Goal: Information Seeking & Learning: Learn about a topic

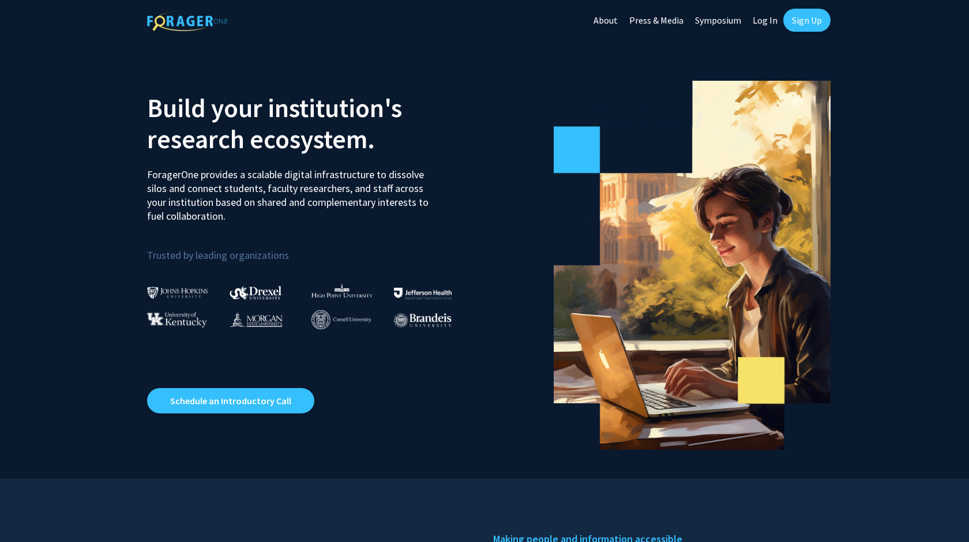
click at [767, 20] on link "Log In" at bounding box center [765, 20] width 36 height 40
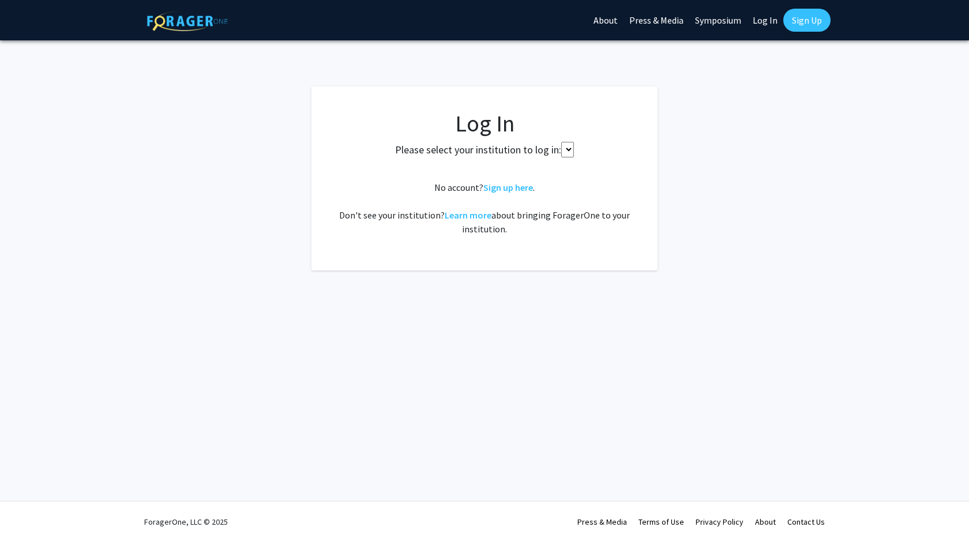
select select
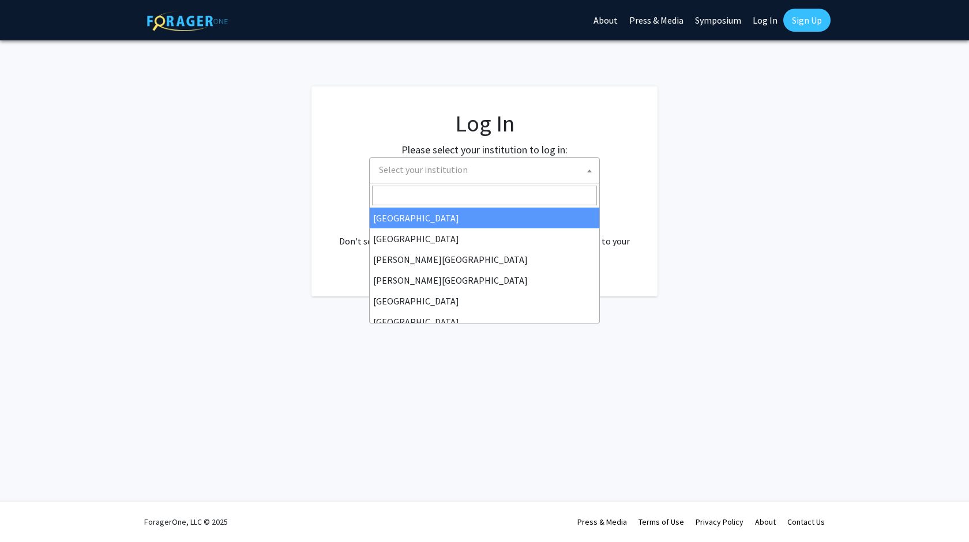
click at [475, 172] on span "Select your institution" at bounding box center [486, 170] width 225 height 24
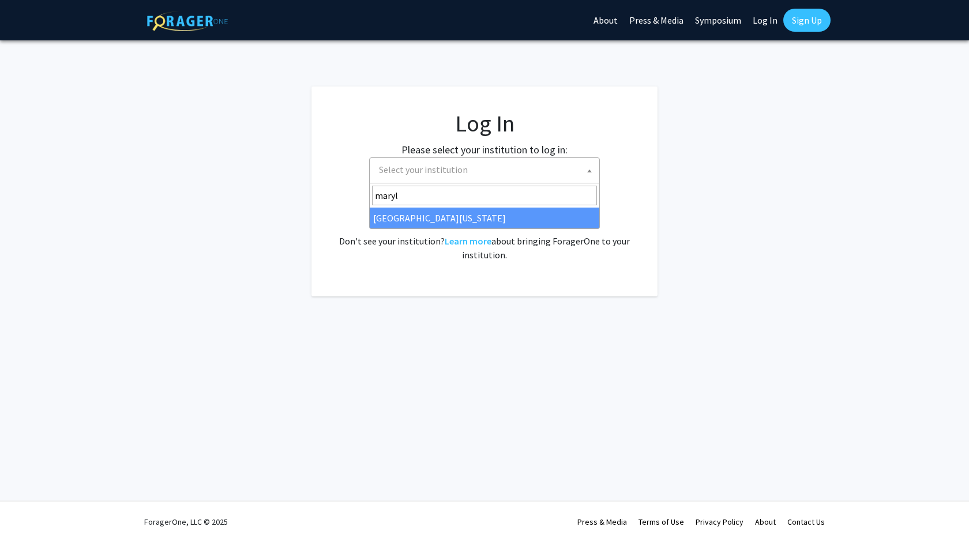
type input "maryl"
select select "31"
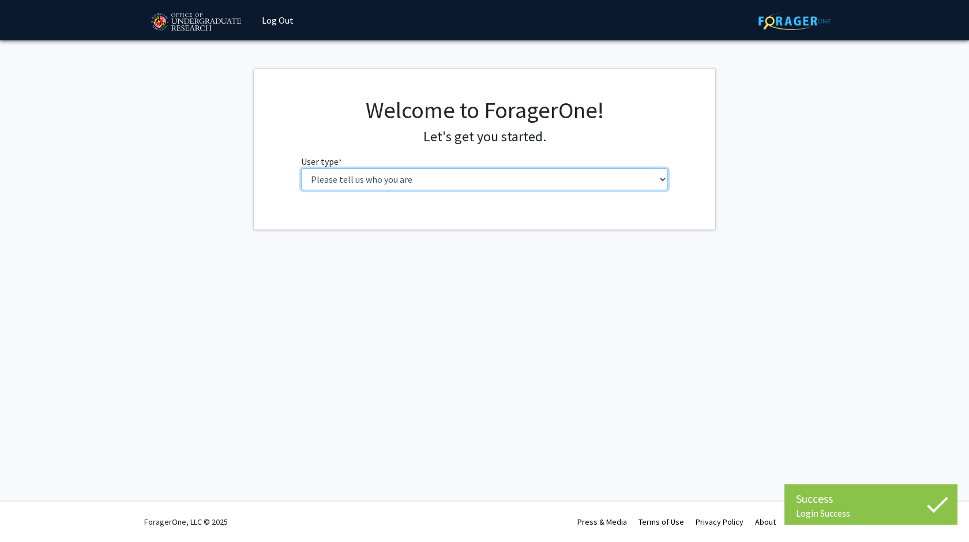
click at [386, 178] on select "Please tell us who you are Undergraduate Student Master's Student Doctoral Cand…" at bounding box center [484, 179] width 367 height 22
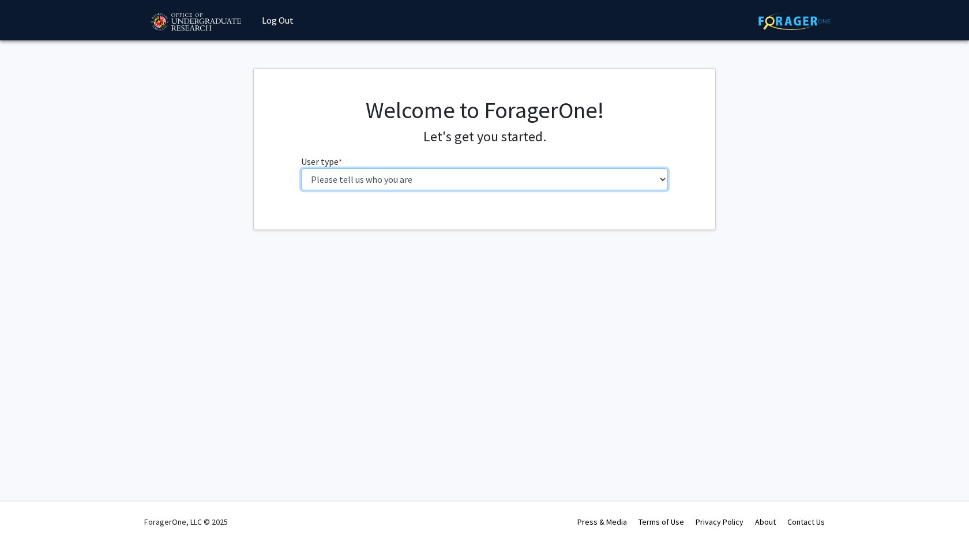
select select "1: undergrad"
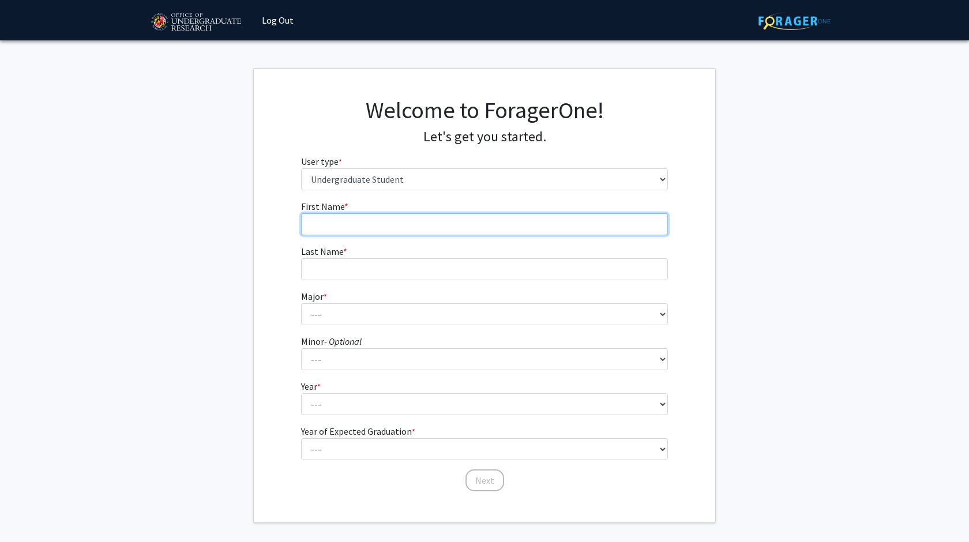
click at [358, 227] on input "First Name * required" at bounding box center [484, 224] width 367 height 22
type input "[PERSON_NAME]"
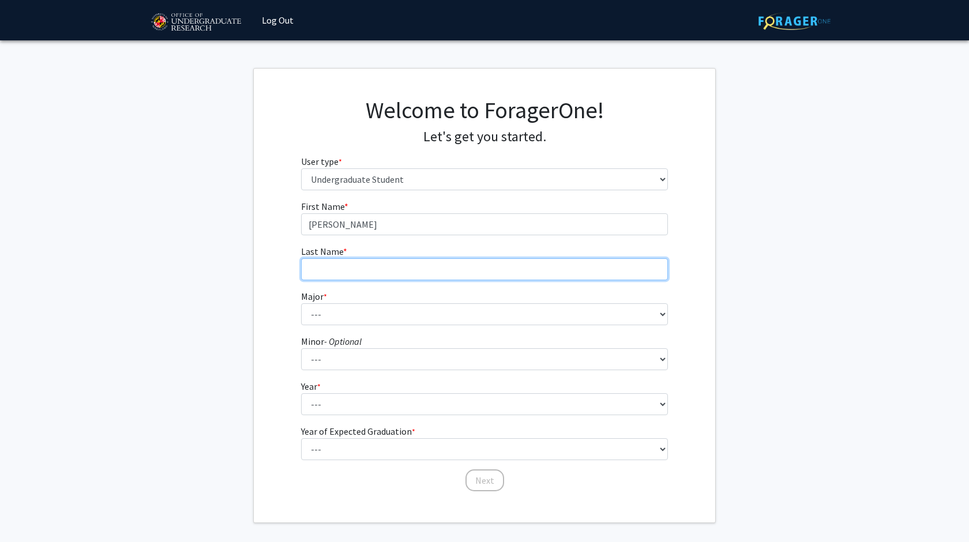
click at [355, 266] on input "Last Name * required" at bounding box center [484, 269] width 367 height 22
type input "[PERSON_NAME]"
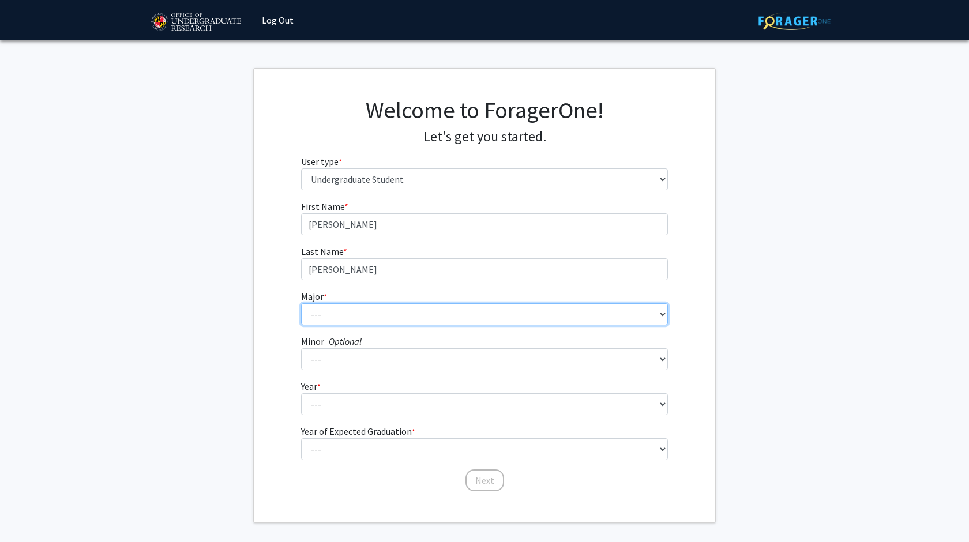
click at [347, 310] on select "--- Accounting Aerospace Engineering African American and Africana Studies Agri…" at bounding box center [484, 314] width 367 height 22
click at [434, 316] on select "--- Accounting Aerospace Engineering African American and Africana Studies Agri…" at bounding box center [484, 314] width 367 height 22
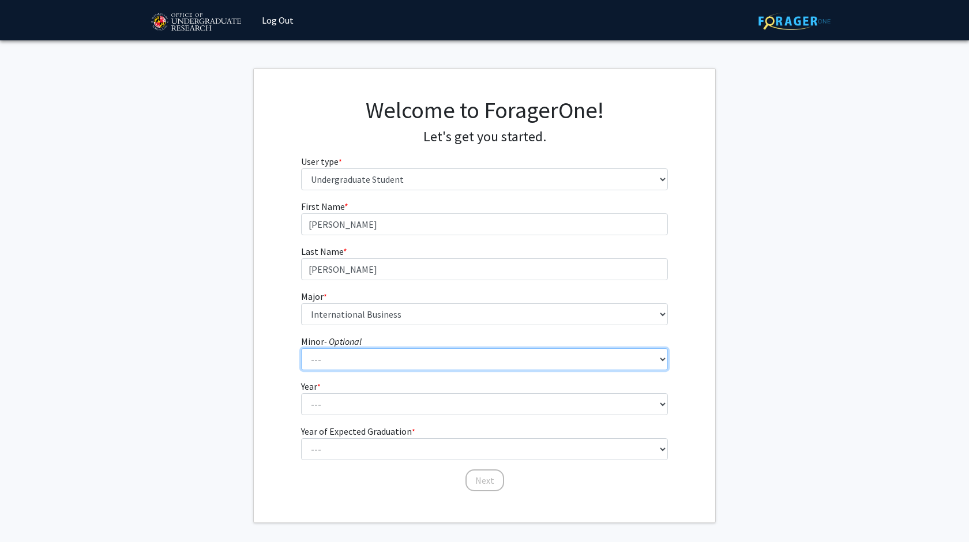
click at [340, 363] on select "--- Actuarial Mathematics Advanced Cybersecurity Experience for Students Africa…" at bounding box center [484, 359] width 367 height 22
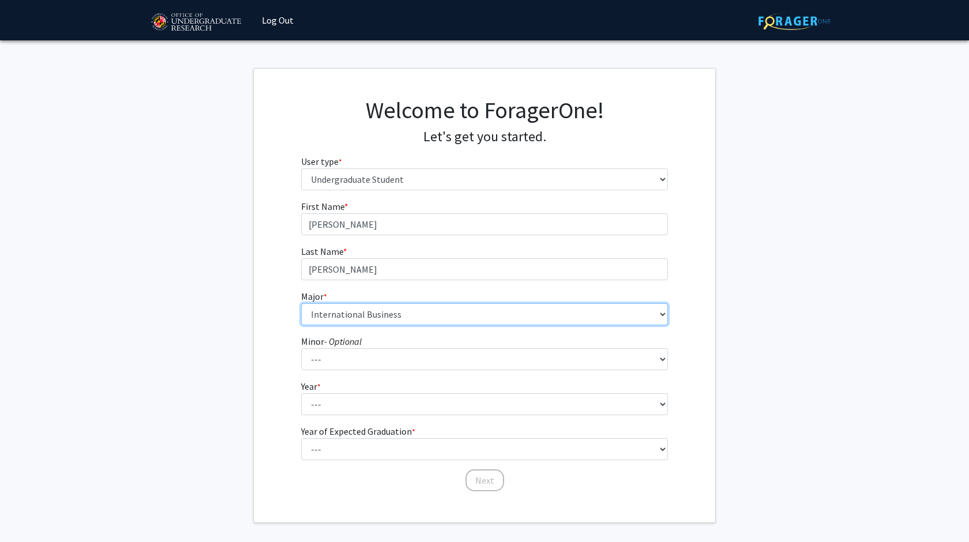
click at [360, 320] on select "--- Accounting Aerospace Engineering African American and Africana Studies Agri…" at bounding box center [484, 314] width 367 height 22
select select "49: 2350"
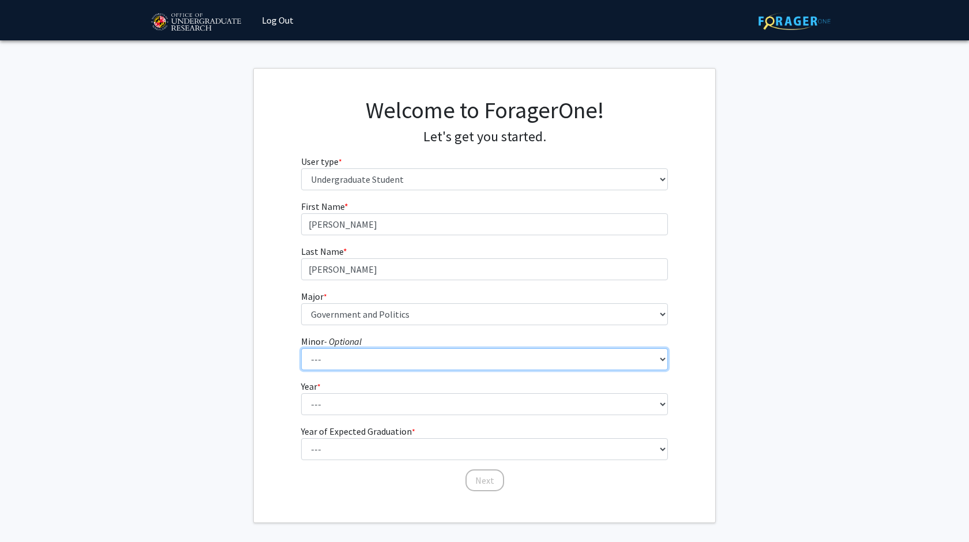
click at [356, 369] on select "--- Actuarial Mathematics Advanced Cybersecurity Experience for Students Africa…" at bounding box center [484, 359] width 367 height 22
click at [275, 368] on div "First Name * required [PERSON_NAME] Last Name * required [PERSON_NAME] Major * …" at bounding box center [484, 346] width 461 height 293
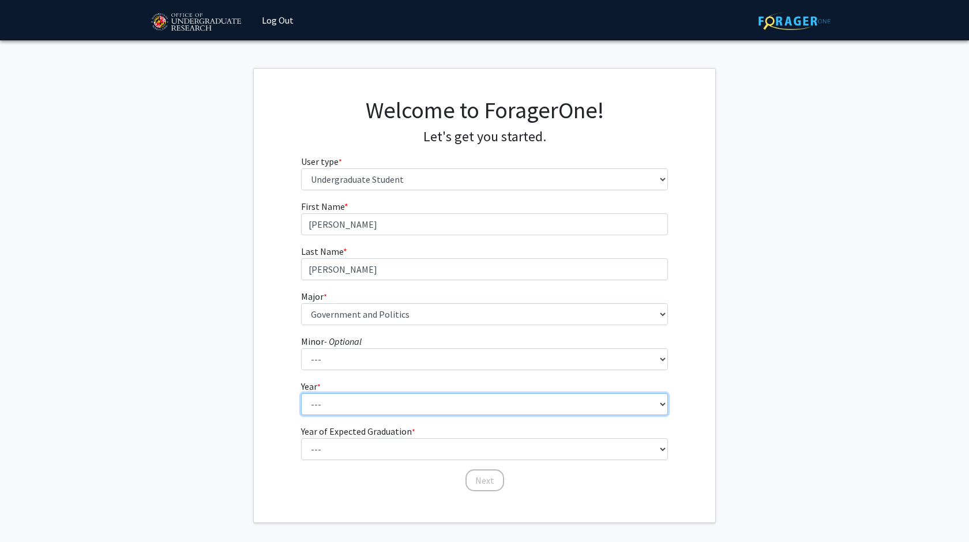
click at [362, 414] on select "--- First-year Sophomore Junior Senior Postbaccalaureate Certificate" at bounding box center [484, 404] width 367 height 22
select select "2: sophomore"
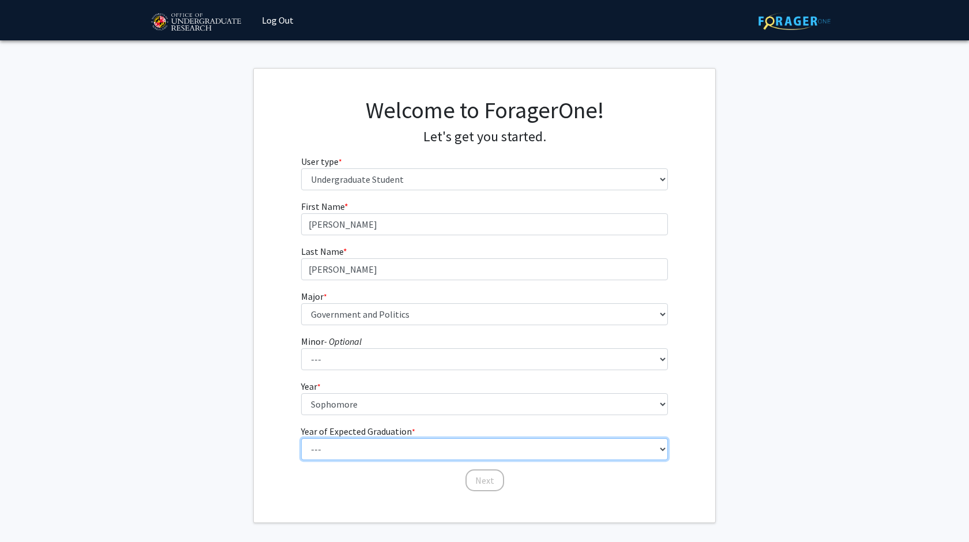
click at [339, 454] on select "--- 2025 2026 2027 2028 2029 2030 2031 2032 2033 2034" at bounding box center [484, 449] width 367 height 22
select select "4: 2028"
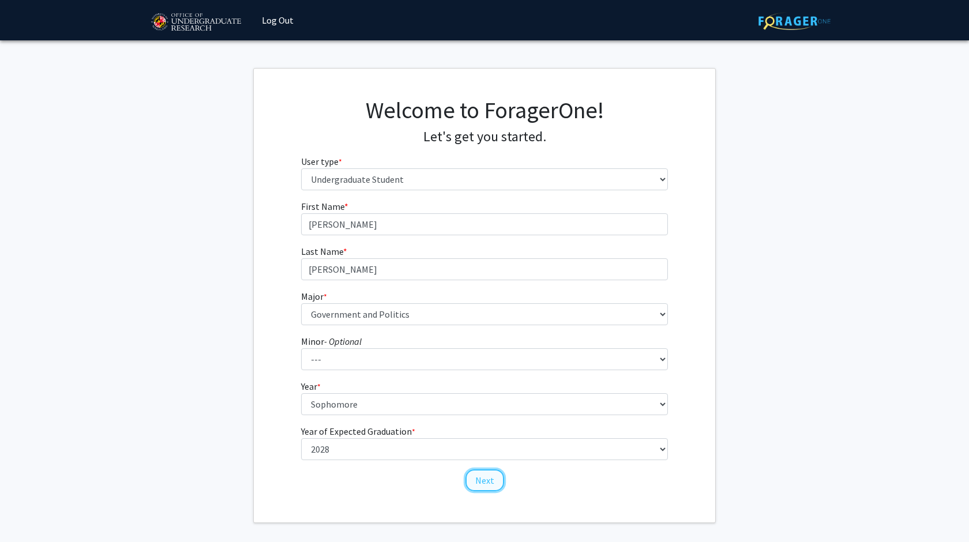
click at [489, 480] on button "Next" at bounding box center [485, 481] width 39 height 22
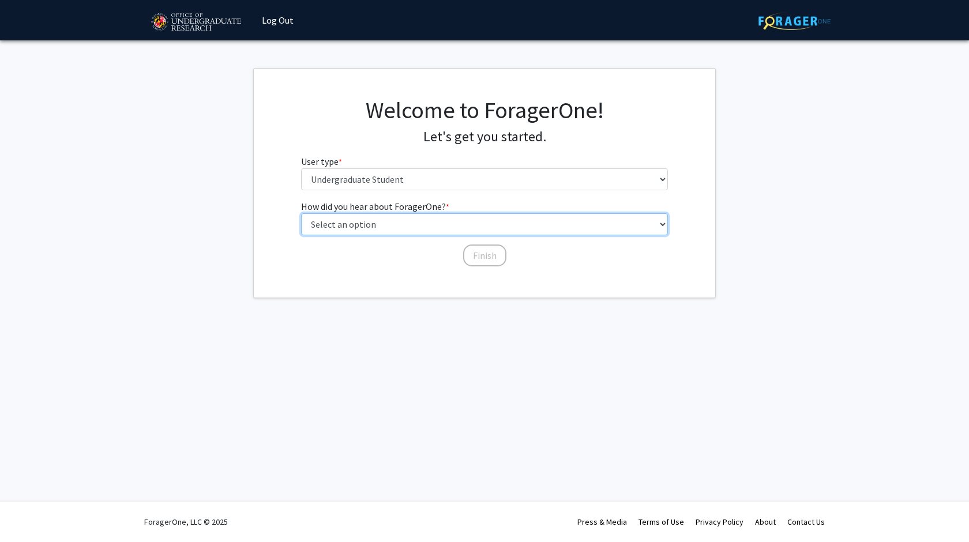
click at [385, 225] on select "Select an option Peer/student recommendation Faculty/staff recommendation Unive…" at bounding box center [484, 224] width 367 height 22
select select "3: university_website"
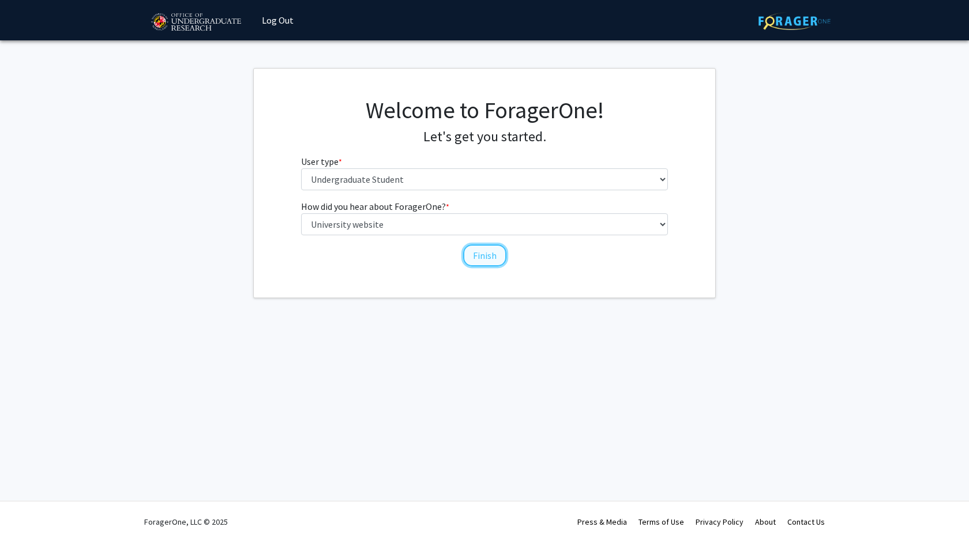
click at [475, 255] on button "Finish" at bounding box center [484, 256] width 43 height 22
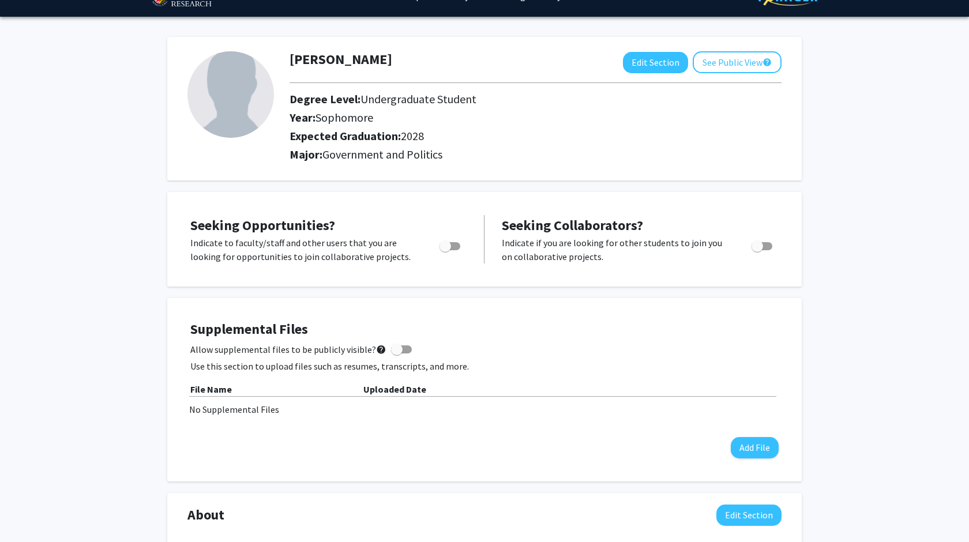
scroll to position [51, 0]
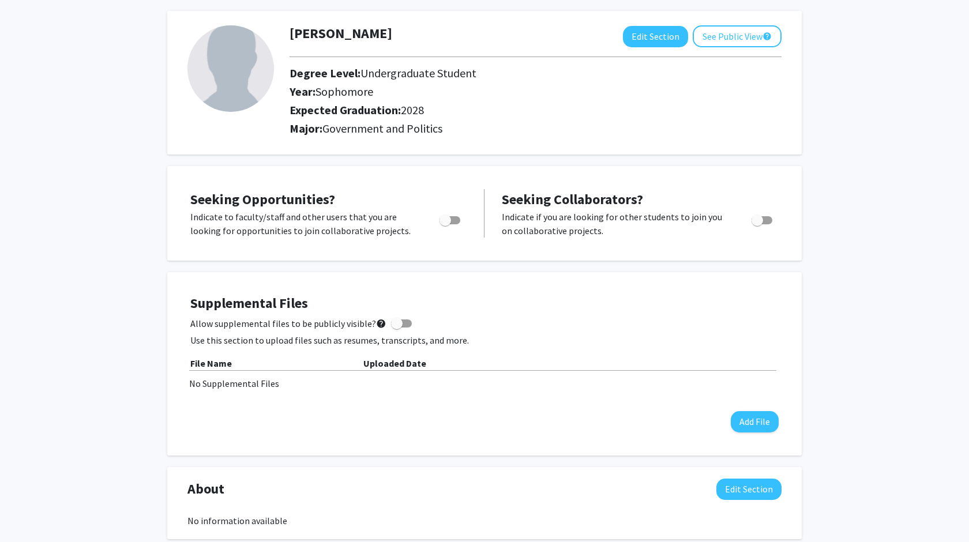
click at [452, 219] on span "Toggle" at bounding box center [450, 220] width 21 height 8
click at [445, 224] on input "Are you actively seeking opportunities?" at bounding box center [445, 224] width 1 height 1
checkbox input "true"
click at [437, 292] on div "Supplemental Files Allow supplemental files to be publicly visible? help Use th…" at bounding box center [484, 364] width 611 height 160
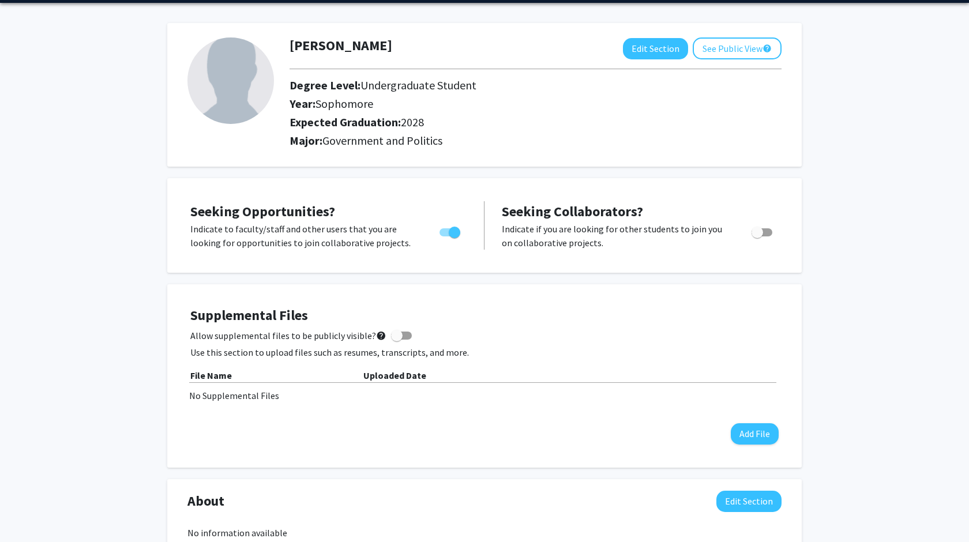
scroll to position [0, 0]
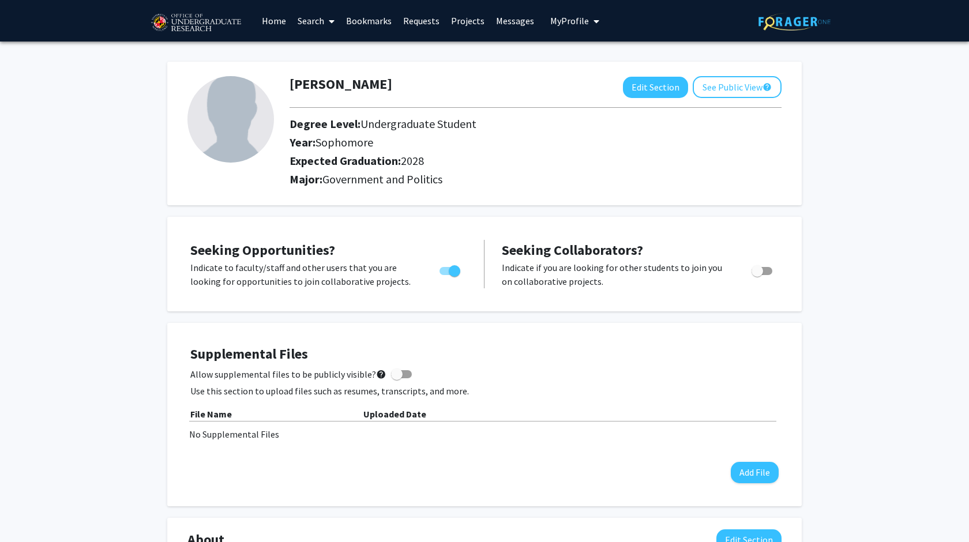
click at [310, 28] on link "Search" at bounding box center [316, 21] width 48 height 40
click at [320, 79] on span "Students" at bounding box center [327, 76] width 70 height 23
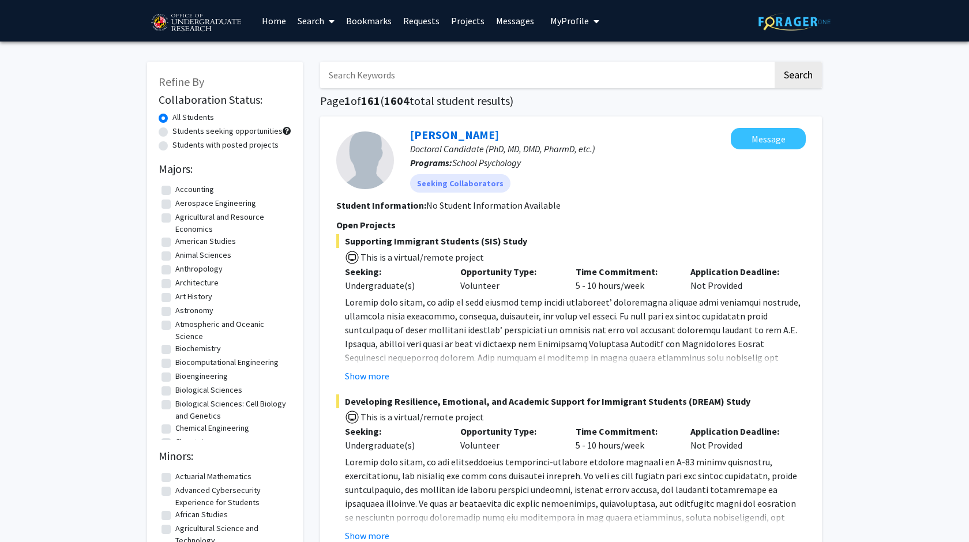
click at [316, 25] on link "Search" at bounding box center [316, 21] width 48 height 40
click at [317, 24] on link "Search" at bounding box center [316, 21] width 48 height 40
click at [466, 23] on link "Projects" at bounding box center [467, 21] width 45 height 40
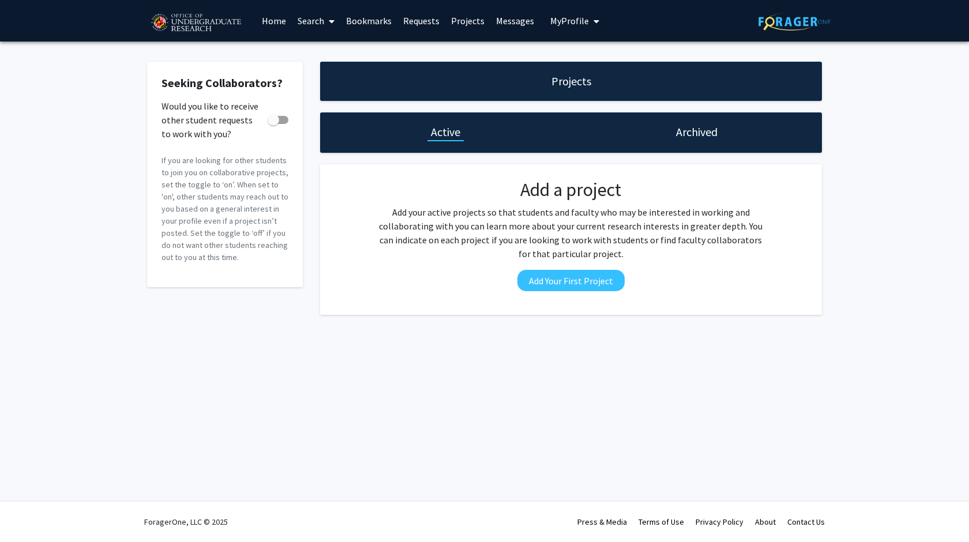
click at [678, 129] on h1 "Archived" at bounding box center [697, 132] width 42 height 16
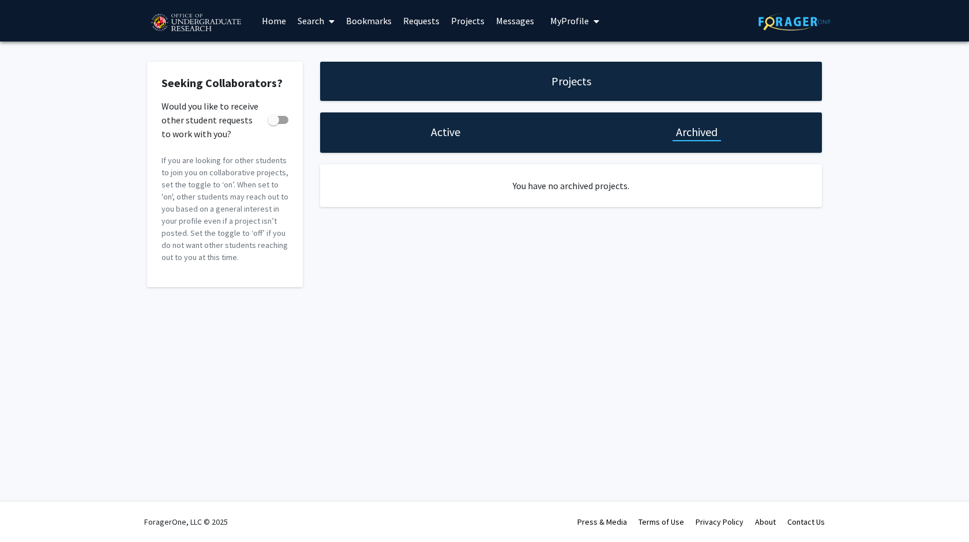
click at [314, 25] on link "Search" at bounding box center [316, 21] width 48 height 40
click at [316, 52] on span "Faculty/Staff" at bounding box center [334, 53] width 85 height 23
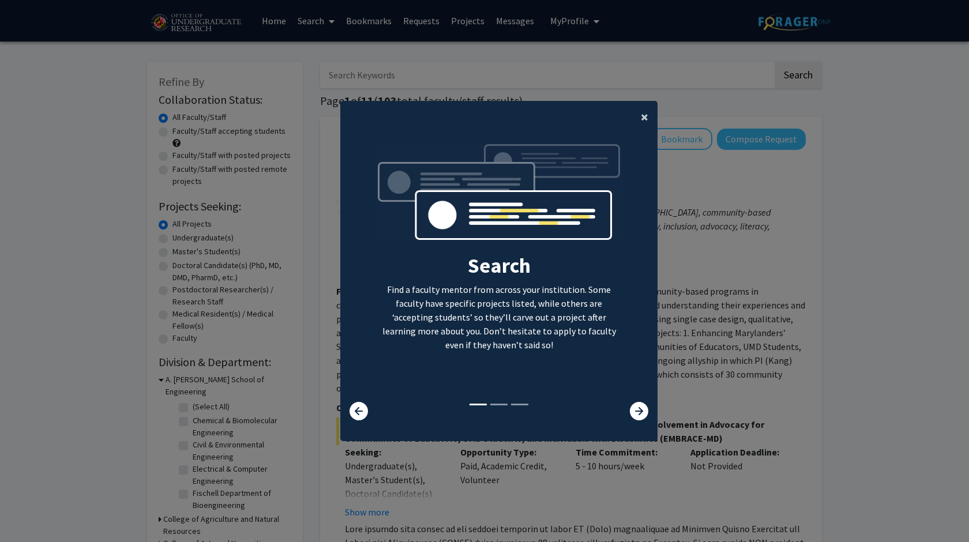
click at [644, 117] on span "×" at bounding box center [644, 117] width 7 height 18
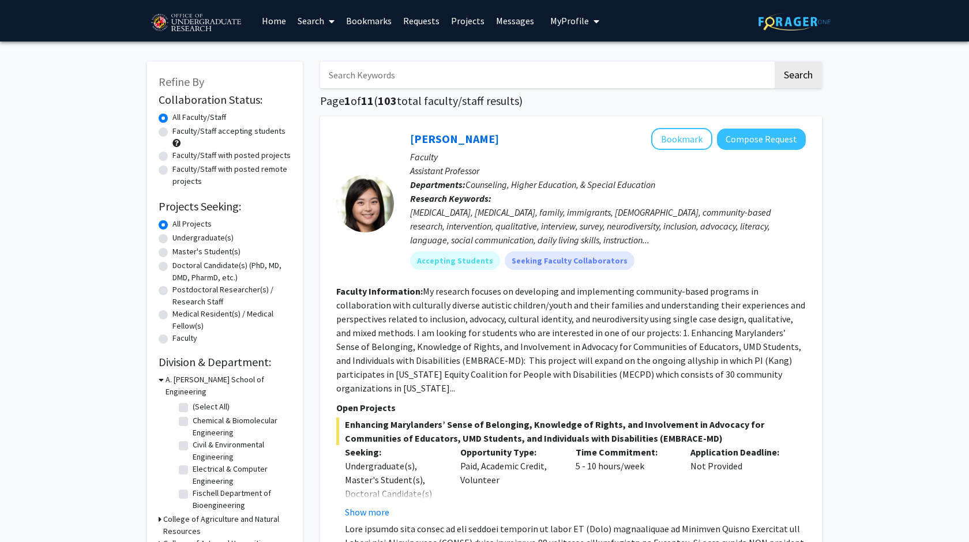
click at [459, 84] on input "Search Keywords" at bounding box center [546, 75] width 453 height 27
click at [775, 62] on button "Search" at bounding box center [798, 75] width 47 height 27
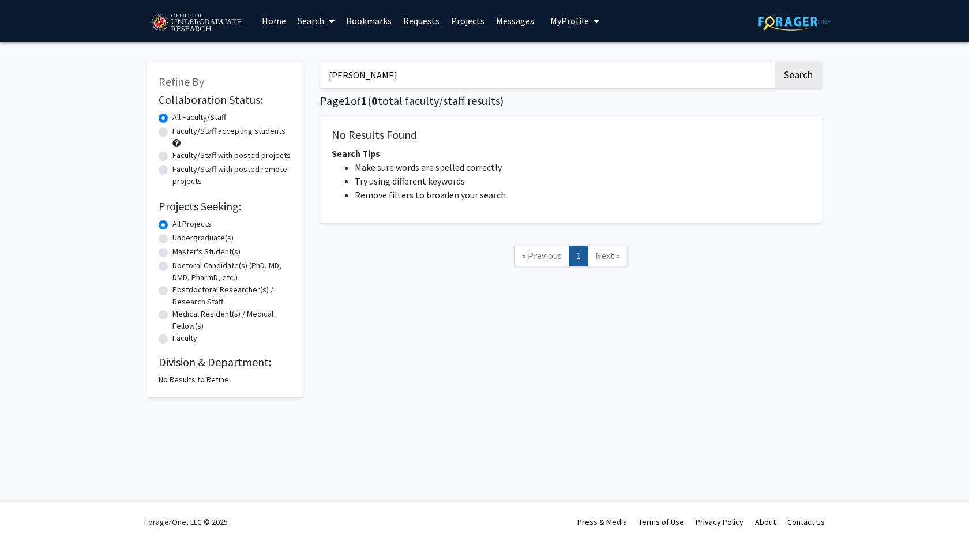
click at [464, 77] on input "[PERSON_NAME]" at bounding box center [546, 75] width 453 height 27
type input "[PERSON_NAME]"
click at [775, 62] on button "Search" at bounding box center [798, 75] width 47 height 27
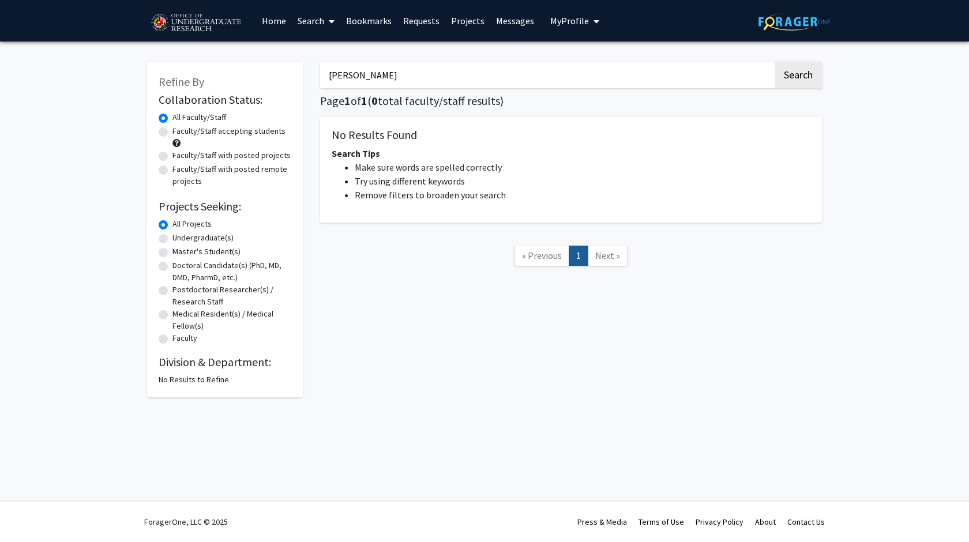
click at [439, 69] on input "[PERSON_NAME]" at bounding box center [546, 75] width 453 height 27
click at [73, 120] on div "Refine By Collaboration Status: Collaboration Status All Faculty/Staff Collabor…" at bounding box center [484, 233] width 969 height 382
click at [819, 74] on button "Search" at bounding box center [798, 75] width 47 height 27
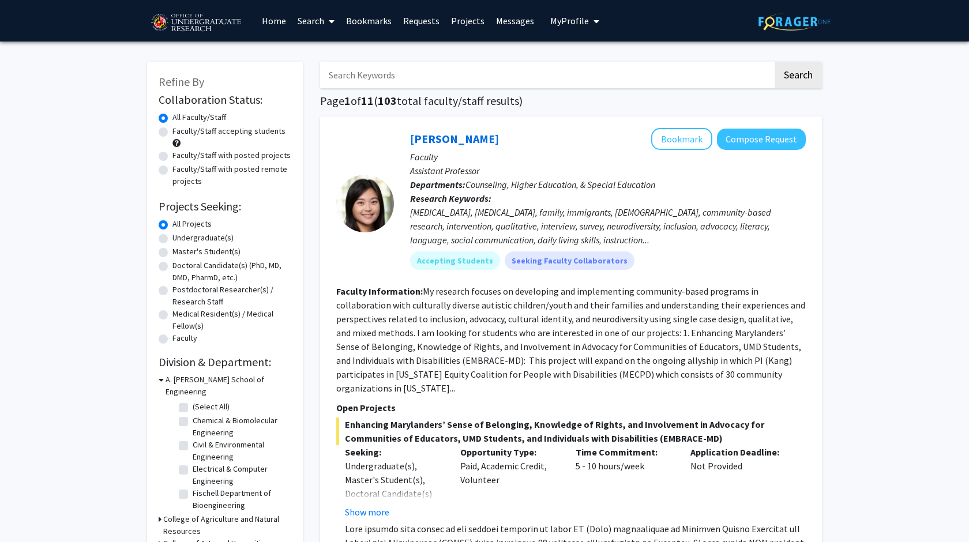
click at [205, 239] on label "Undergraduate(s)" at bounding box center [202, 238] width 61 height 12
click at [180, 239] on input "Undergraduate(s)" at bounding box center [175, 235] width 7 height 7
radio input "true"
click at [249, 135] on label "Faculty/Staff accepting students" at bounding box center [228, 131] width 113 height 12
click at [180, 133] on input "Faculty/Staff accepting students" at bounding box center [175, 128] width 7 height 7
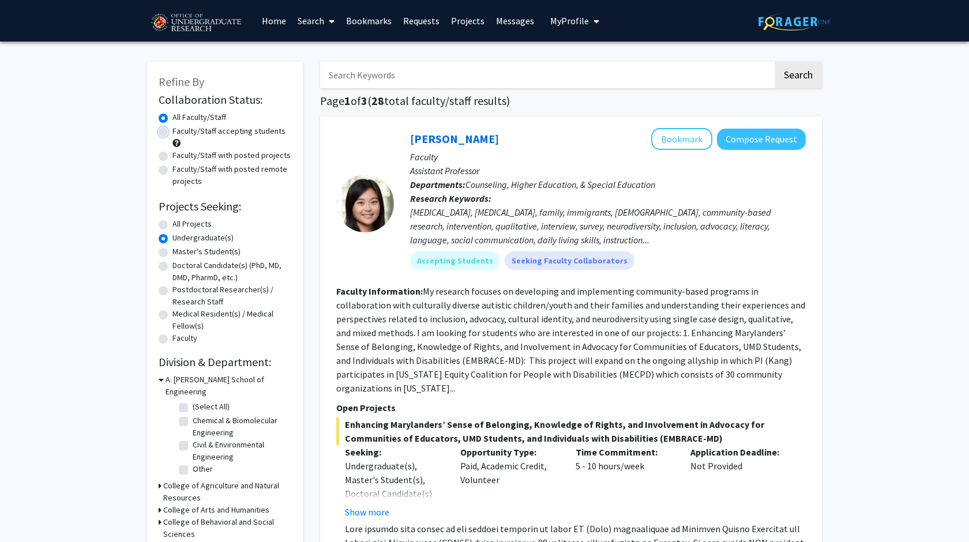
radio input "true"
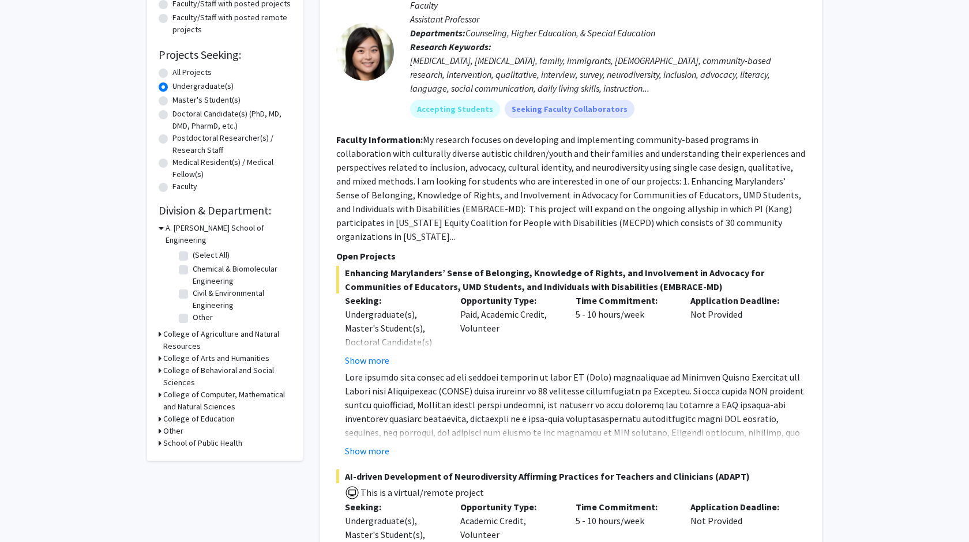
scroll to position [155, 0]
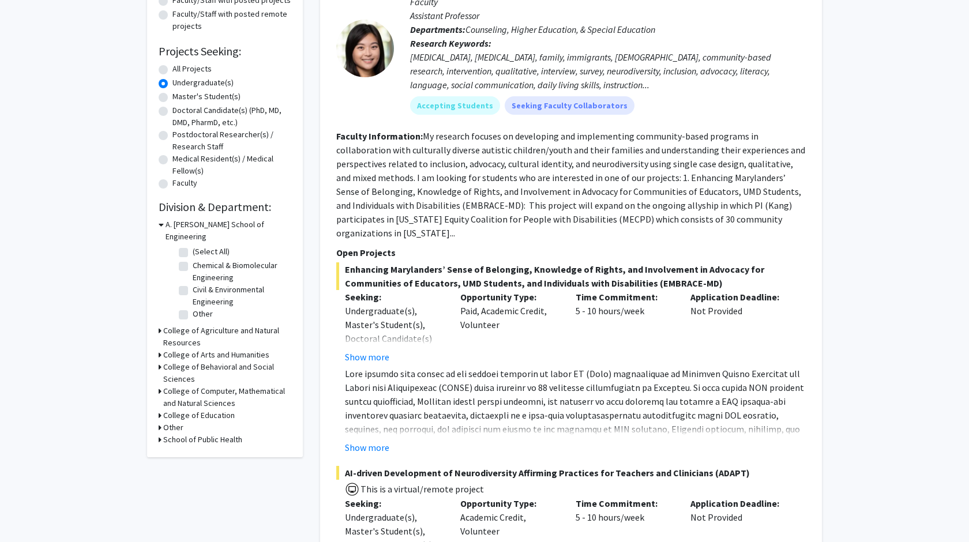
click at [197, 361] on h3 "College of Behavioral and Social Sciences" at bounding box center [227, 373] width 128 height 24
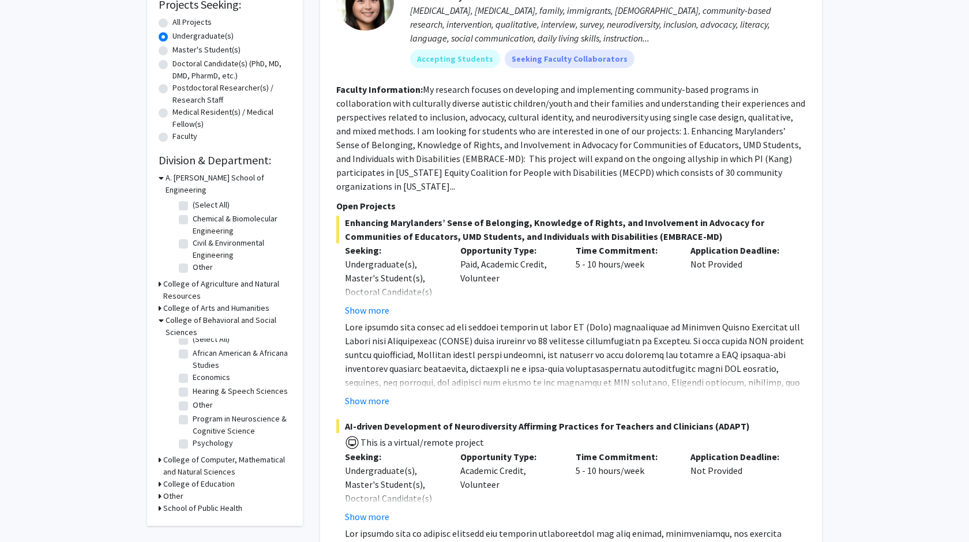
scroll to position [211, 0]
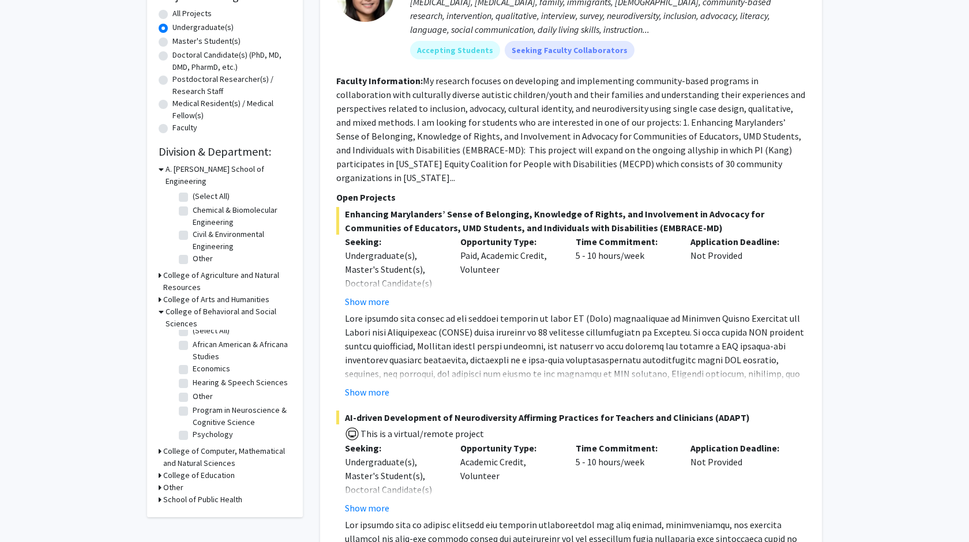
click at [176, 482] on h3 "Other" at bounding box center [173, 488] width 20 height 12
click at [175, 482] on h3 "Other" at bounding box center [176, 488] width 20 height 12
click at [175, 482] on h3 "Other" at bounding box center [173, 488] width 20 height 12
click at [208, 497] on label "Office of Undergraduate Research" at bounding box center [241, 509] width 96 height 24
click at [200, 497] on input "Office of Undergraduate Research" at bounding box center [196, 500] width 7 height 7
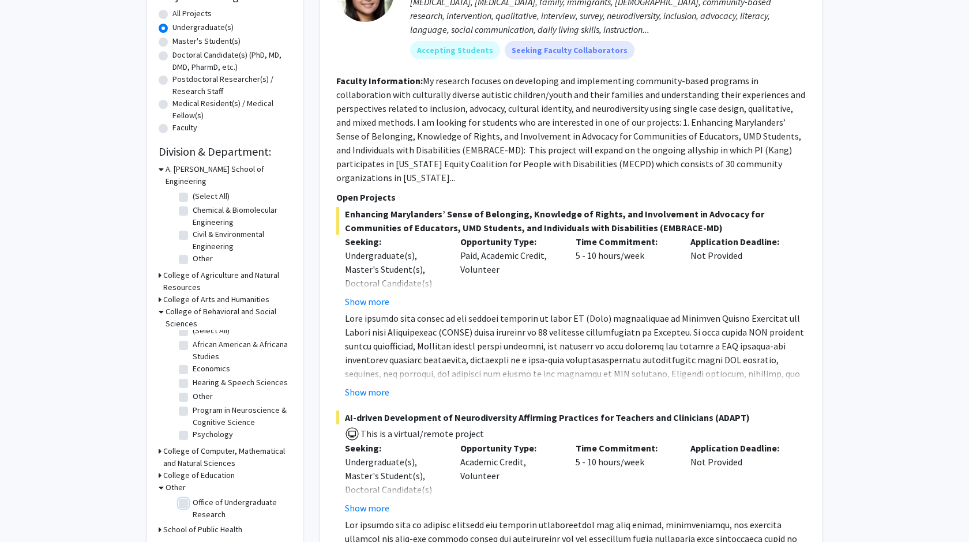
checkbox input "true"
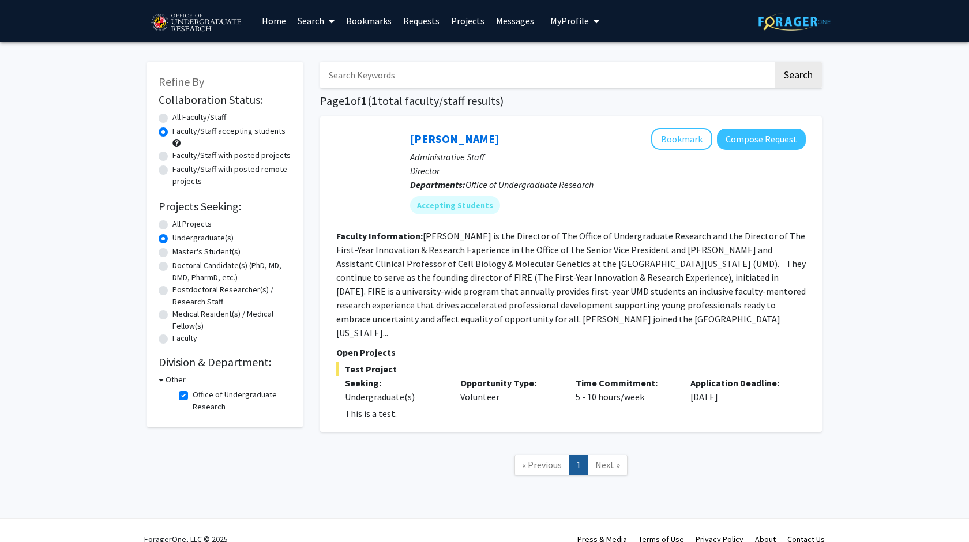
click at [211, 400] on label "Office of Undergraduate Research" at bounding box center [241, 401] width 96 height 24
click at [200, 396] on input "Office of Undergraduate Research" at bounding box center [196, 392] width 7 height 7
checkbox input "false"
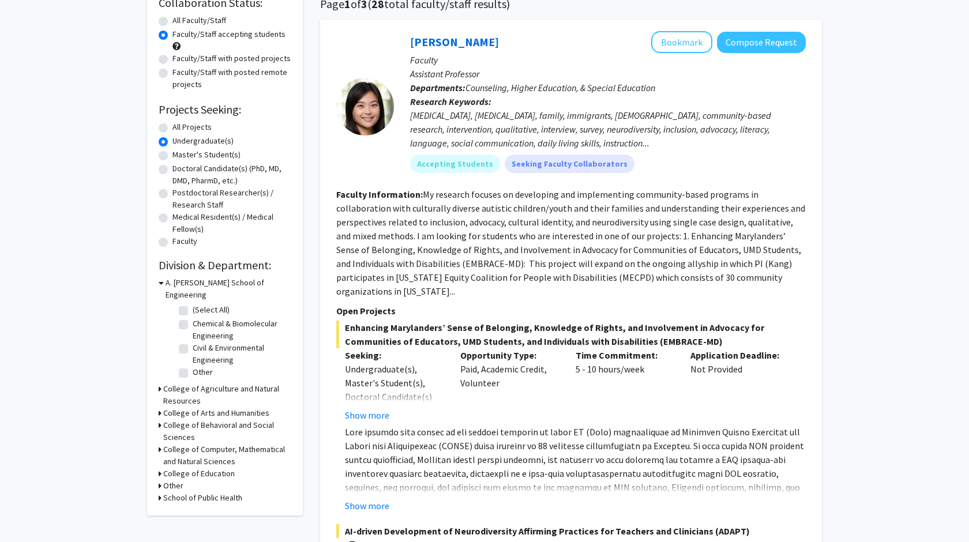
scroll to position [107, 0]
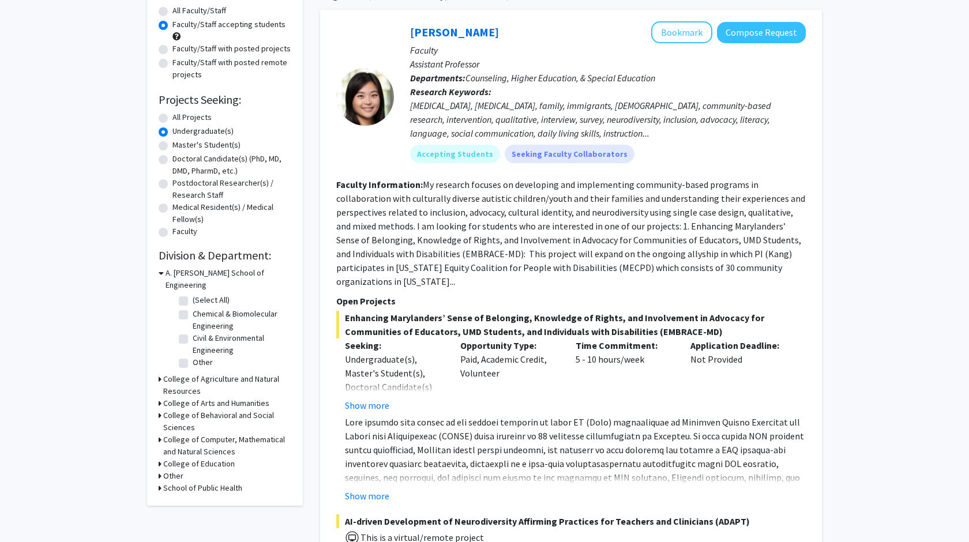
click at [220, 410] on h3 "College of Behavioral and Social Sciences" at bounding box center [227, 422] width 128 height 24
click at [213, 429] on label "(Select All)" at bounding box center [211, 435] width 37 height 12
click at [200, 429] on input "(Select All)" at bounding box center [196, 432] width 7 height 7
checkbox input "true"
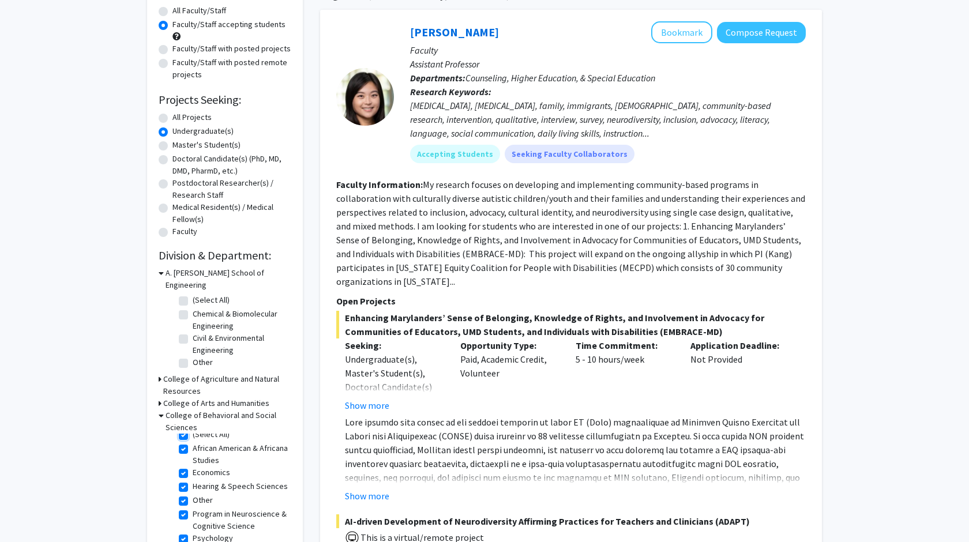
checkbox input "true"
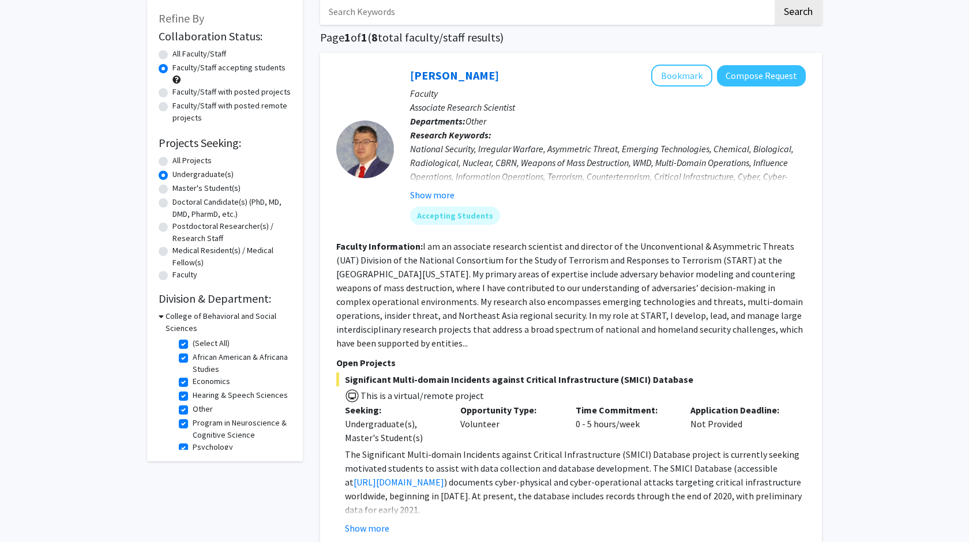
scroll to position [103, 0]
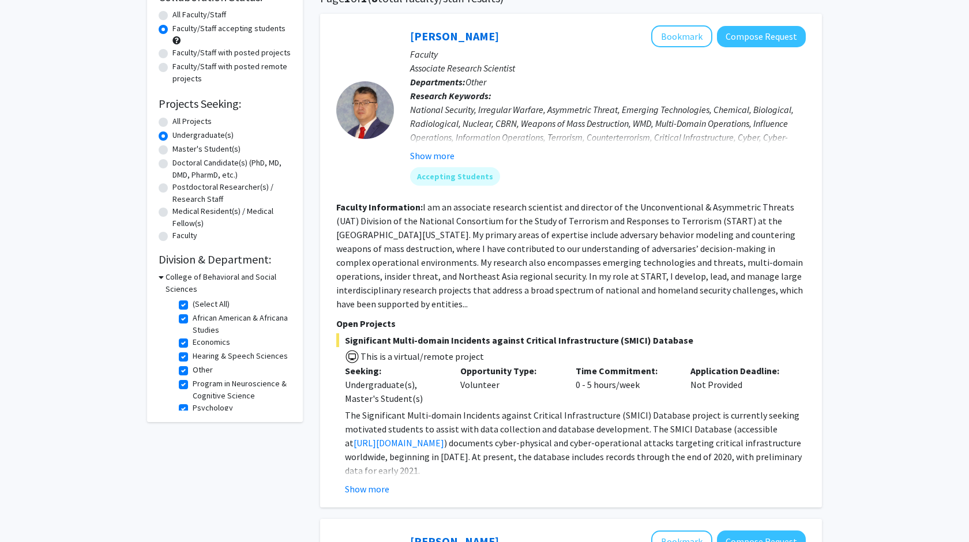
click at [528, 422] on p "The Significant Multi-domain Incidents against Critical Infrastructure (SMICI) …" at bounding box center [575, 442] width 461 height 69
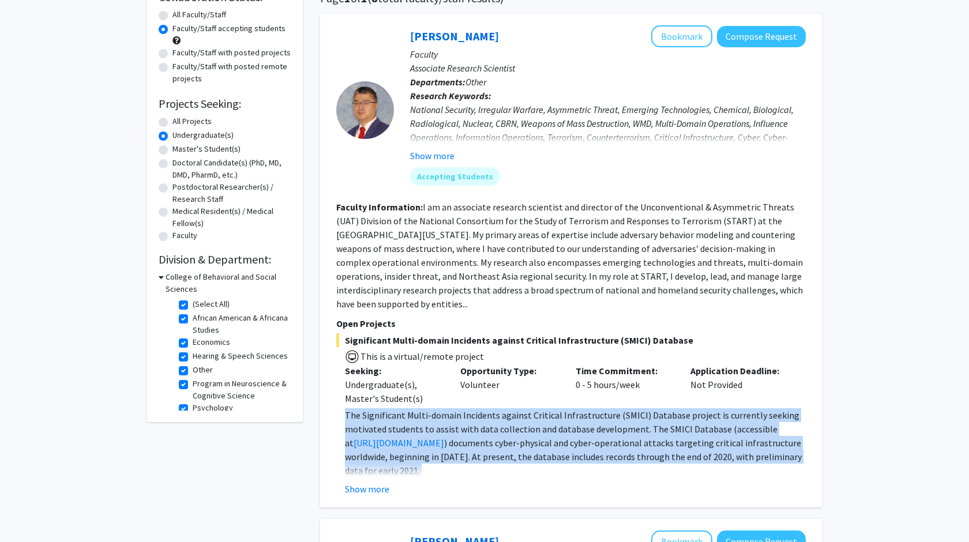
click at [528, 422] on p "The Significant Multi-domain Incidents against Critical Infrastructure (SMICI) …" at bounding box center [575, 442] width 461 height 69
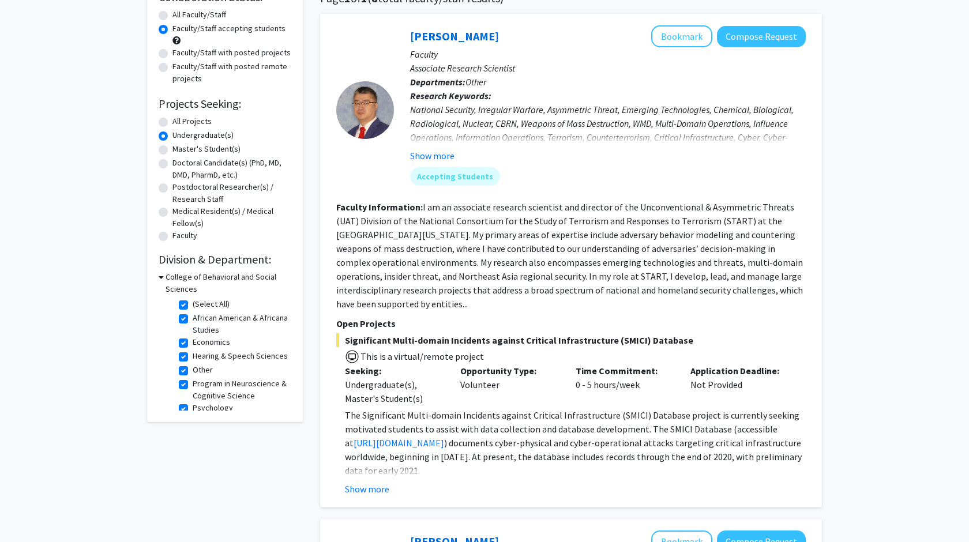
click at [527, 442] on p "The Significant Multi-domain Incidents against Critical Infrastructure (SMICI) …" at bounding box center [575, 442] width 461 height 69
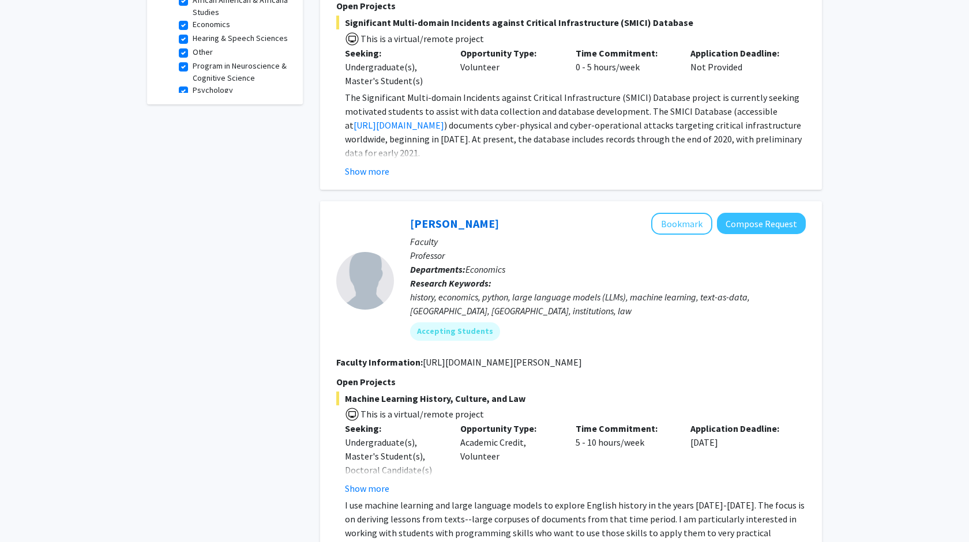
scroll to position [0, 0]
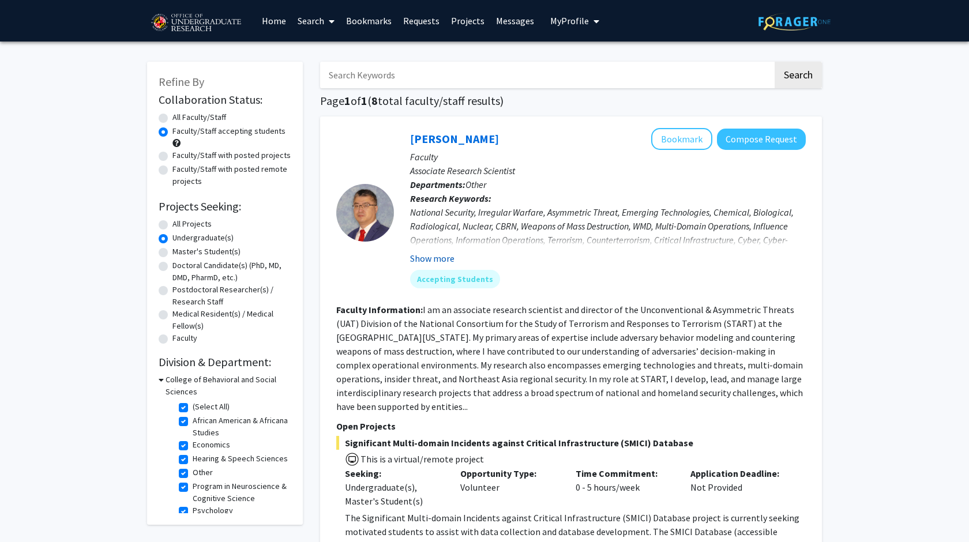
click at [424, 254] on button "Show more" at bounding box center [432, 259] width 44 height 14
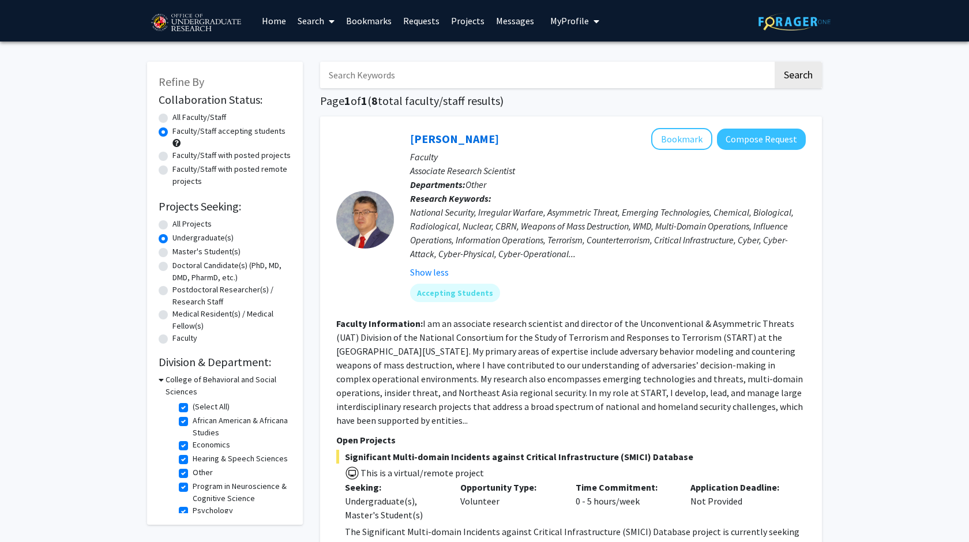
click at [449, 332] on fg-read-more "I am an associate research scientist and director of the Unconventional & Asymm…" at bounding box center [569, 372] width 467 height 108
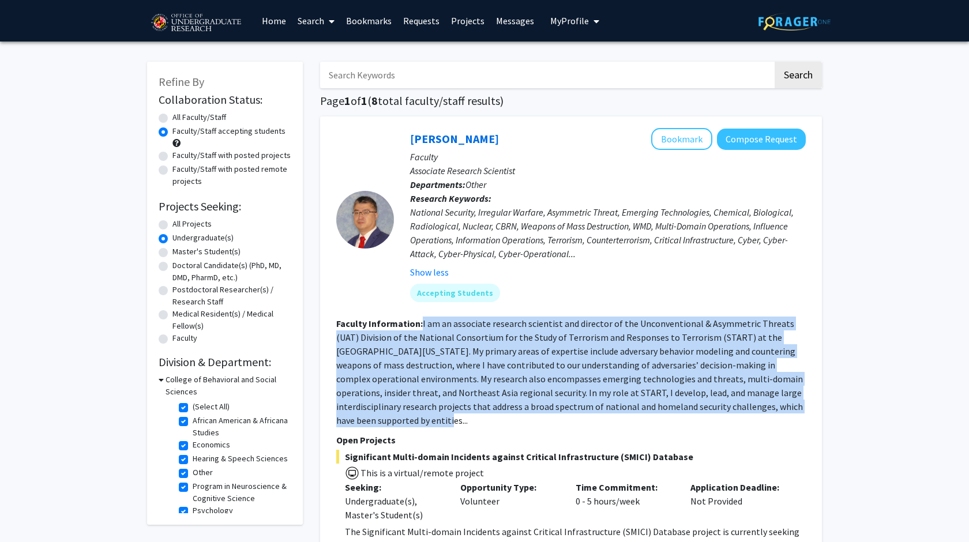
click at [449, 332] on fg-read-more "I am an associate research scientist and director of the Unconventional & Asymm…" at bounding box center [569, 372] width 467 height 108
click at [451, 339] on fg-read-more "I am an associate research scientist and director of the Unconventional & Asymm…" at bounding box center [569, 372] width 467 height 108
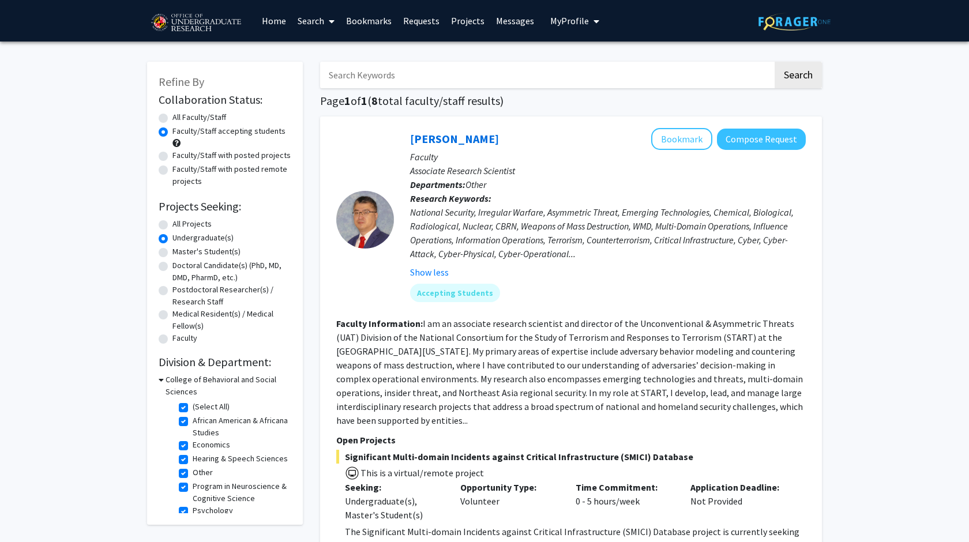
click at [450, 355] on fg-read-more "I am an associate research scientist and director of the Unconventional & Asymm…" at bounding box center [569, 372] width 467 height 108
click at [450, 366] on fg-read-more "I am an associate research scientist and director of the Unconventional & Asymm…" at bounding box center [569, 372] width 467 height 108
click at [446, 381] on fg-read-more "I am an associate research scientist and director of the Unconventional & Asymm…" at bounding box center [569, 372] width 467 height 108
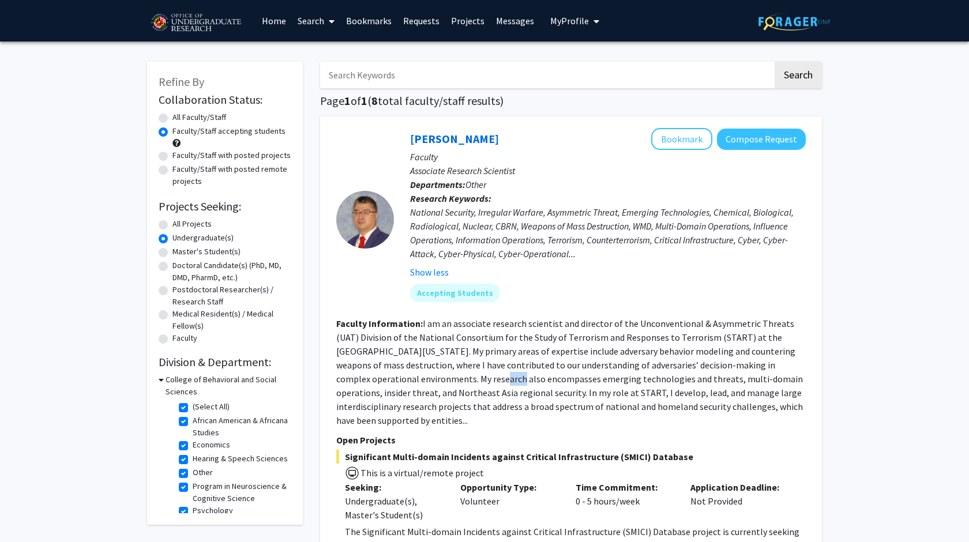
click at [446, 381] on fg-read-more "I am an associate research scientist and director of the Unconventional & Asymm…" at bounding box center [569, 372] width 467 height 108
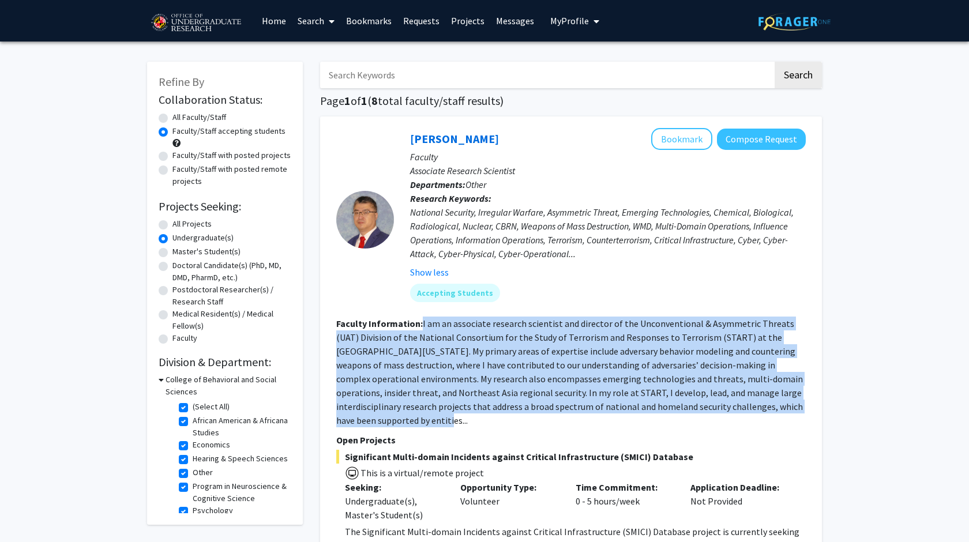
click at [446, 381] on fg-read-more "I am an associate research scientist and director of the Unconventional & Asymm…" at bounding box center [569, 372] width 467 height 108
click at [446, 392] on fg-read-more "I am an associate research scientist and director of the Unconventional & Asymm…" at bounding box center [569, 372] width 467 height 108
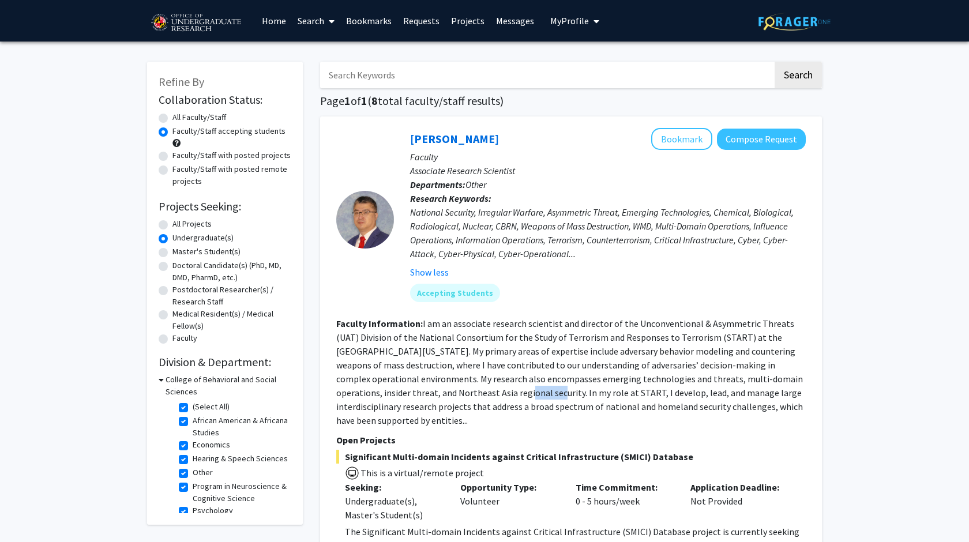
click at [446, 392] on fg-read-more "I am an associate research scientist and director of the Unconventional & Asymm…" at bounding box center [569, 372] width 467 height 108
click at [443, 381] on fg-read-more "I am an associate research scientist and director of the Unconventional & Asymm…" at bounding box center [569, 372] width 467 height 108
click at [443, 397] on fg-read-more "I am an associate research scientist and director of the Unconventional & Asymm…" at bounding box center [569, 372] width 467 height 108
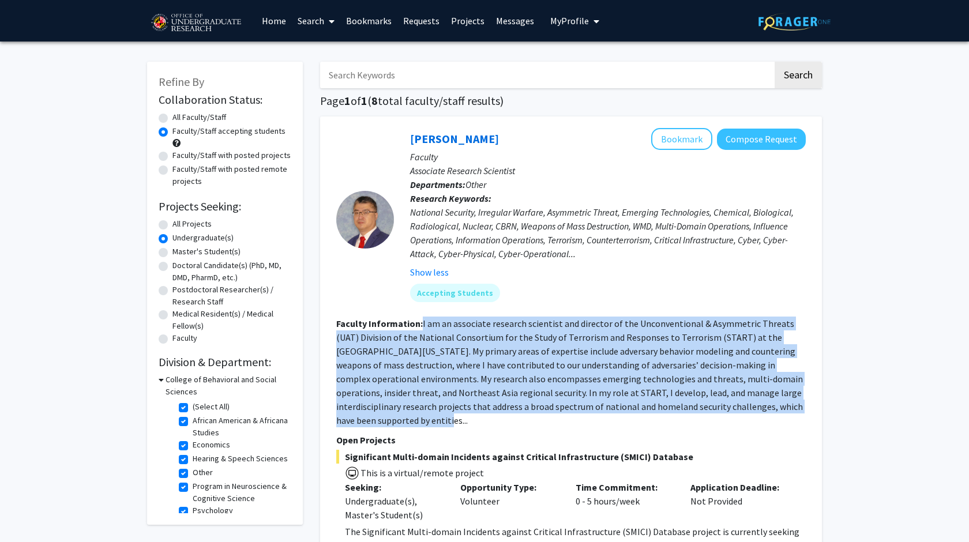
click at [443, 397] on fg-read-more "I am an associate research scientist and director of the Unconventional & Asymm…" at bounding box center [569, 372] width 467 height 108
click at [443, 410] on fg-read-more "I am an associate research scientist and director of the Unconventional & Asymm…" at bounding box center [569, 372] width 467 height 108
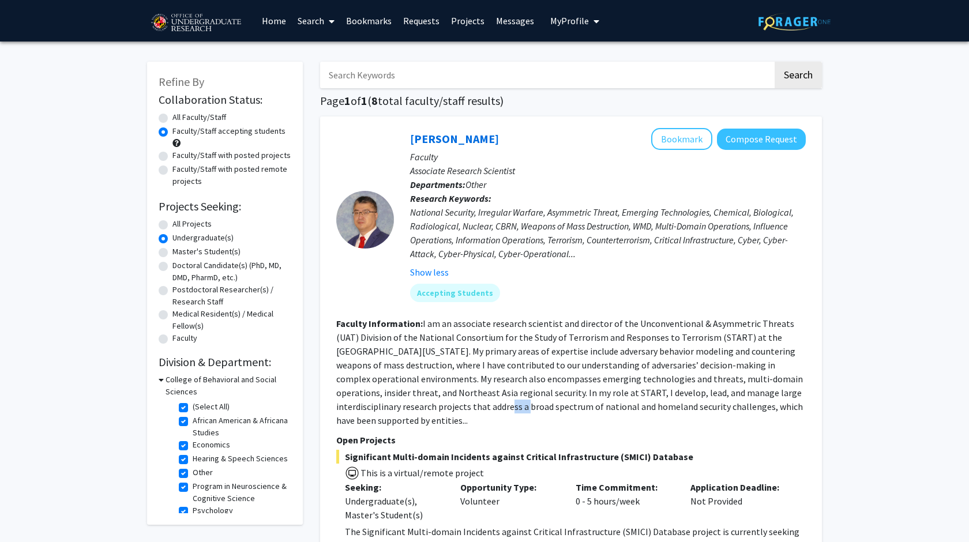
click at [443, 410] on fg-read-more "I am an associate research scientist and director of the Unconventional & Asymm…" at bounding box center [569, 372] width 467 height 108
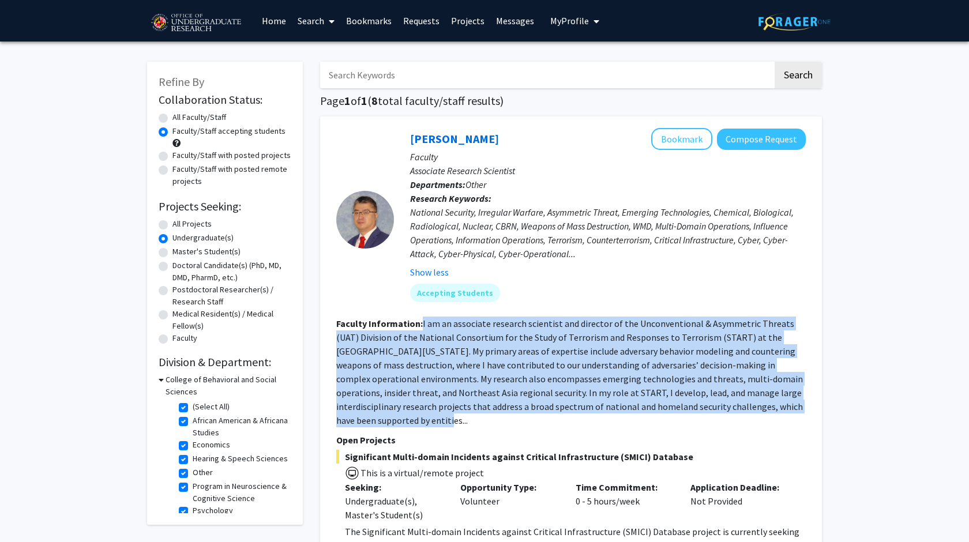
click at [443, 410] on fg-read-more "I am an associate research scientist and director of the Unconventional & Asymm…" at bounding box center [569, 372] width 467 height 108
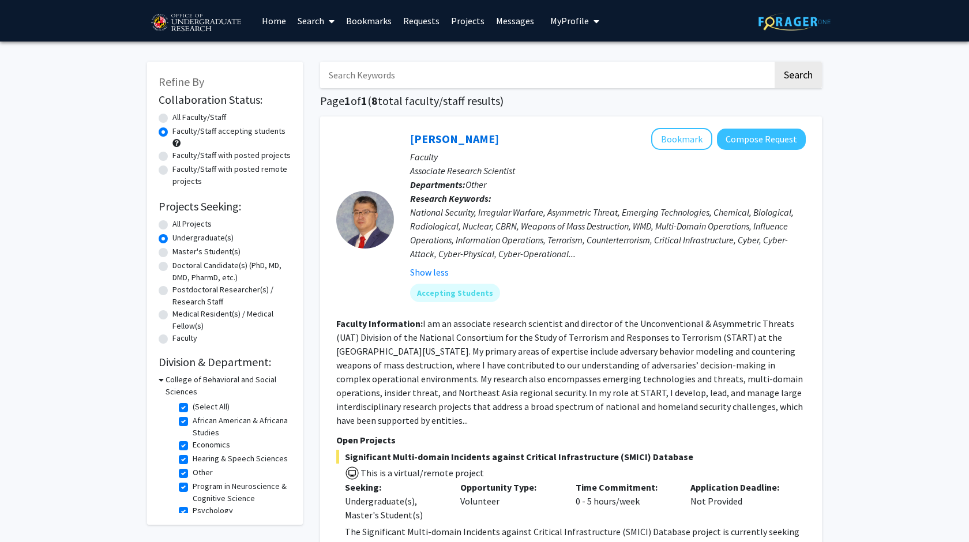
click at [448, 392] on fg-read-more "I am an associate research scientist and director of the Unconventional & Asymm…" at bounding box center [569, 372] width 467 height 108
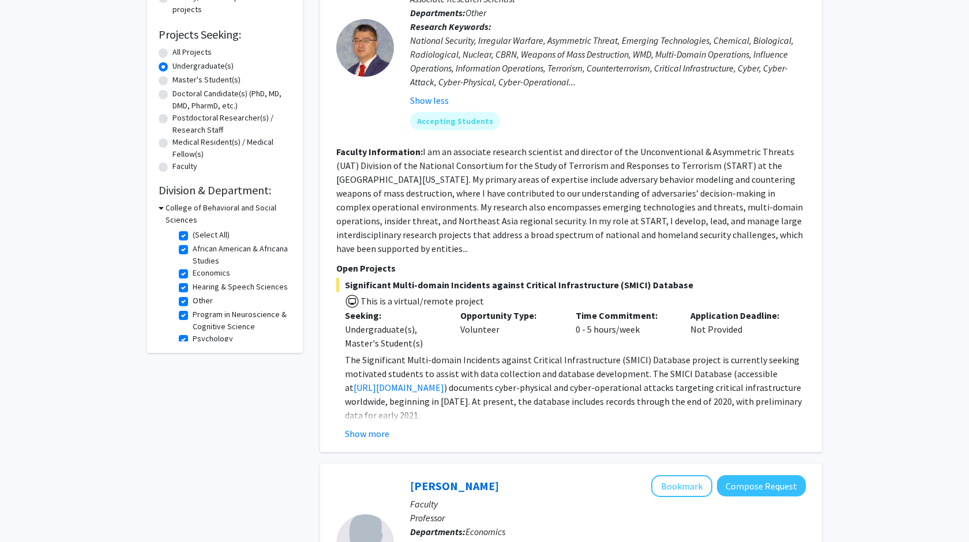
scroll to position [172, 0]
click at [379, 436] on button "Show more" at bounding box center [367, 433] width 44 height 14
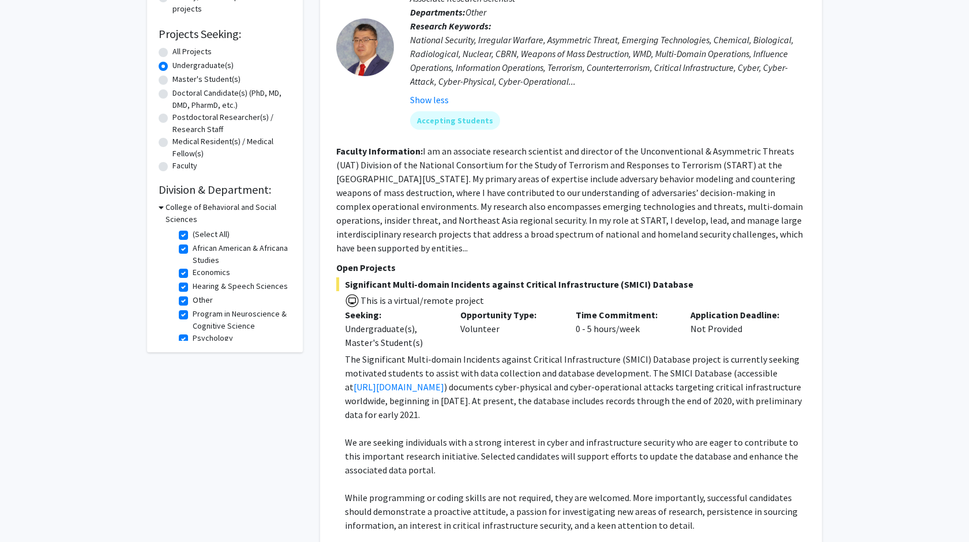
click at [531, 412] on p "The Significant Multi-domain Incidents against Critical Infrastructure (SMICI) …" at bounding box center [575, 386] width 461 height 69
click at [531, 384] on p "The Significant Multi-domain Incidents against Critical Infrastructure (SMICI) …" at bounding box center [575, 386] width 461 height 69
click at [518, 439] on p "We are seeking individuals with a strong interest in cyber and infrastructure s…" at bounding box center [575, 457] width 461 height 42
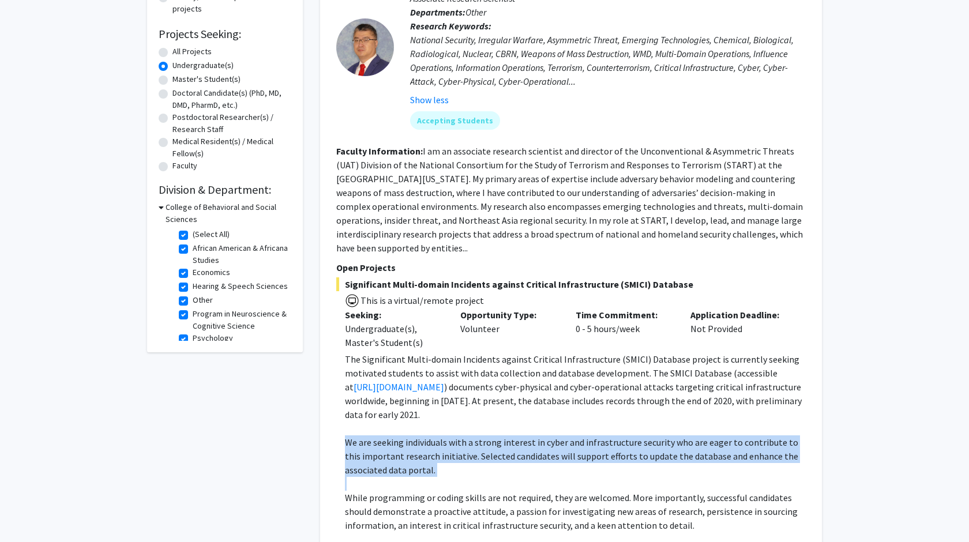
click at [518, 439] on p "We are seeking individuals with a strong interest in cyber and infrastructure s…" at bounding box center [575, 457] width 461 height 42
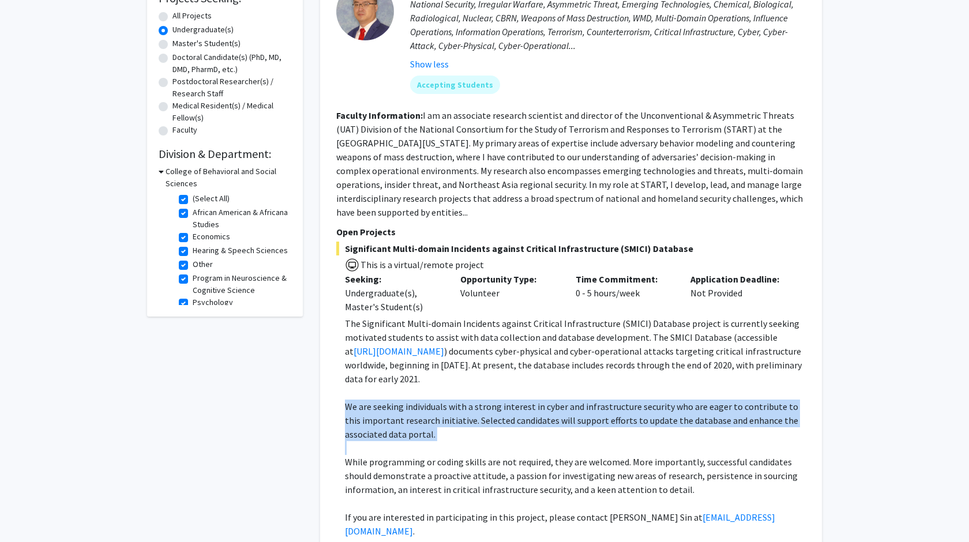
scroll to position [245, 0]
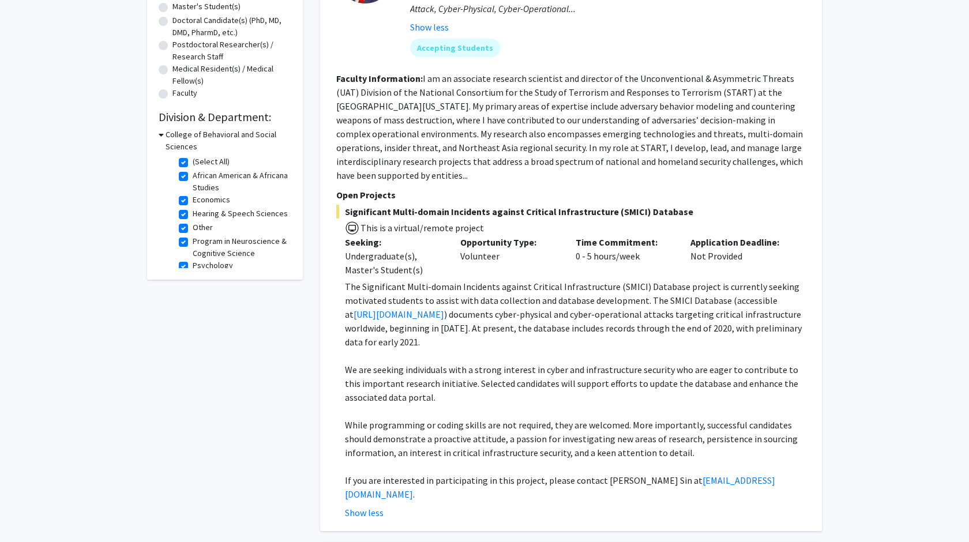
click at [518, 439] on p "While programming or coding skills are not required, they are welcomed. More im…" at bounding box center [575, 439] width 461 height 42
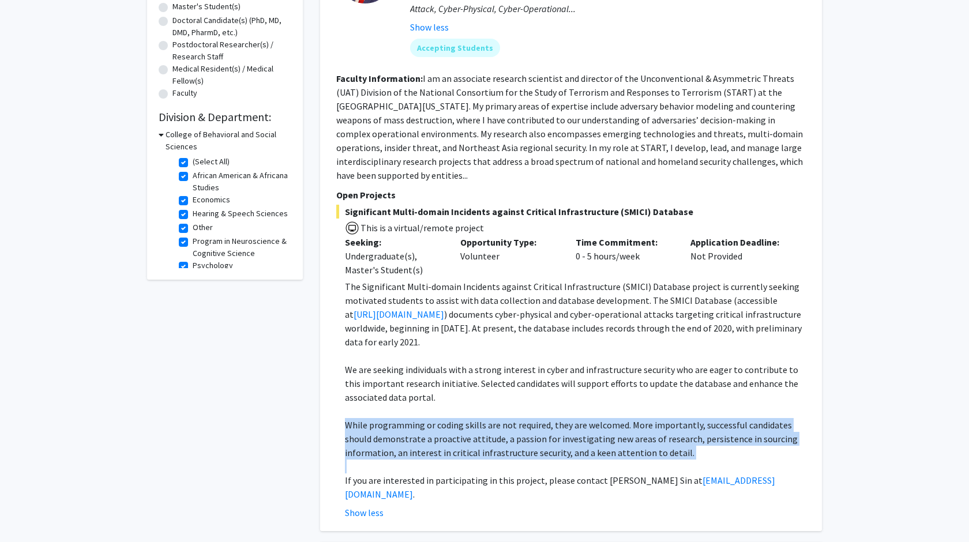
click at [518, 439] on p "While programming or coding skills are not required, they are welcomed. More im…" at bounding box center [575, 439] width 461 height 42
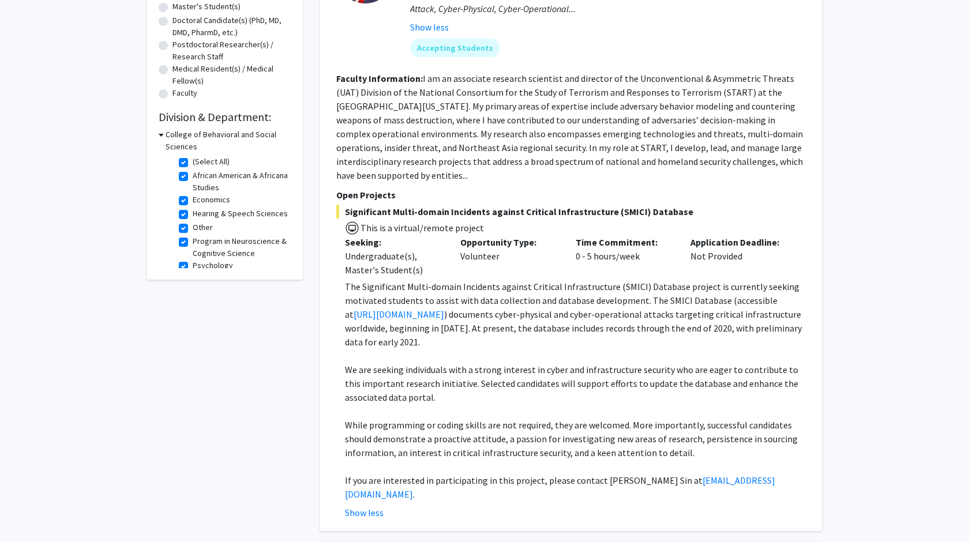
click at [504, 483] on p "If you are interested in participating in this project, please contact [PERSON_…" at bounding box center [575, 488] width 461 height 28
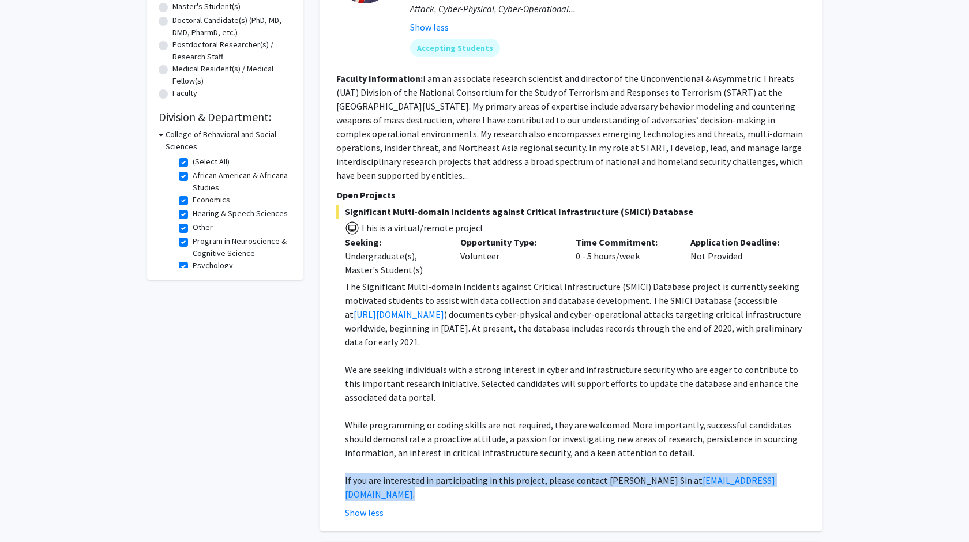
click at [504, 483] on p "If you are interested in participating in this project, please contact [PERSON_…" at bounding box center [575, 488] width 461 height 28
click at [513, 418] on p at bounding box center [575, 411] width 461 height 14
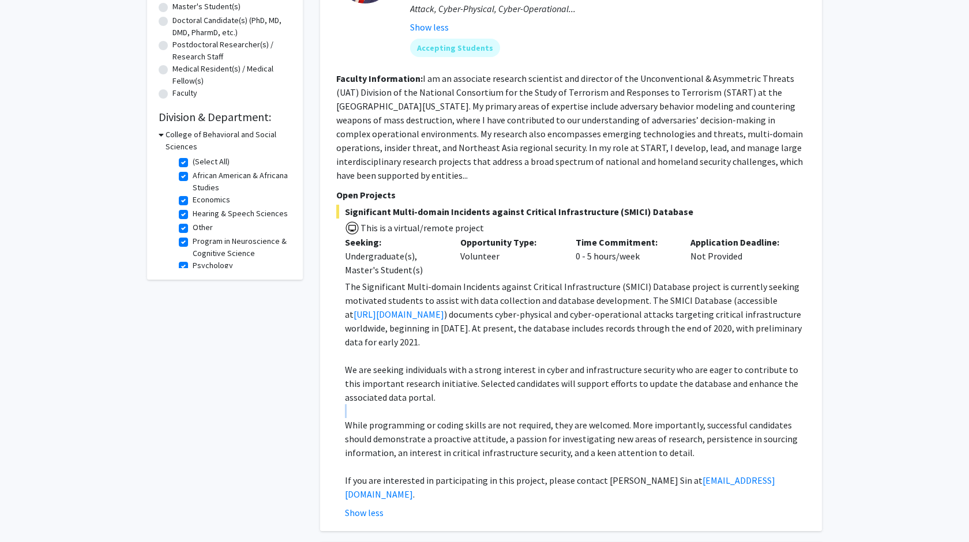
click at [513, 418] on p at bounding box center [575, 411] width 461 height 14
click at [511, 445] on p "While programming or coding skills are not required, they are welcomed. More im…" at bounding box center [575, 439] width 461 height 42
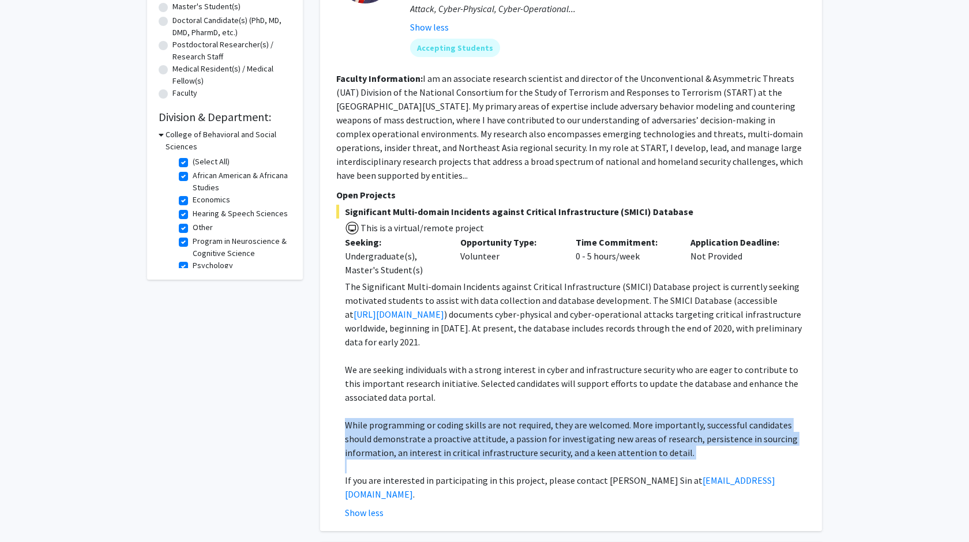
click at [511, 445] on p "While programming or coding skills are not required, they are welcomed. More im…" at bounding box center [575, 439] width 461 height 42
click at [488, 448] on p "While programming or coding skills are not required, they are welcomed. More im…" at bounding box center [575, 439] width 461 height 42
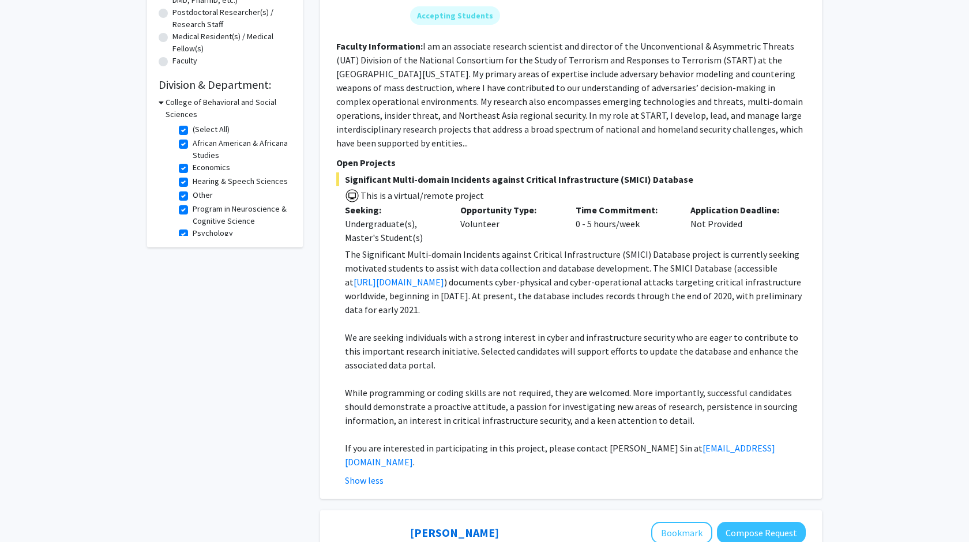
scroll to position [0, 0]
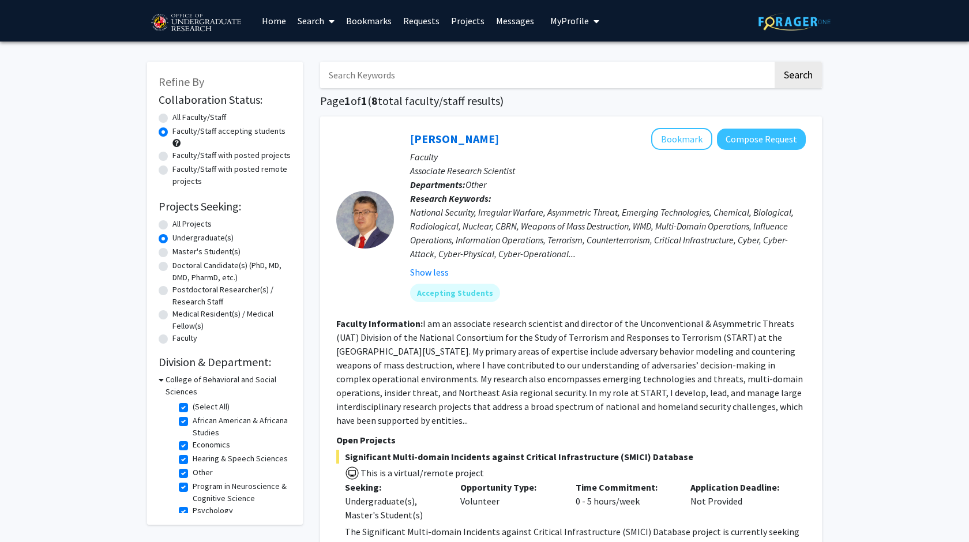
click at [206, 408] on label "(Select All)" at bounding box center [211, 407] width 37 height 12
click at [200, 408] on input "(Select All)" at bounding box center [196, 404] width 7 height 7
checkbox input "false"
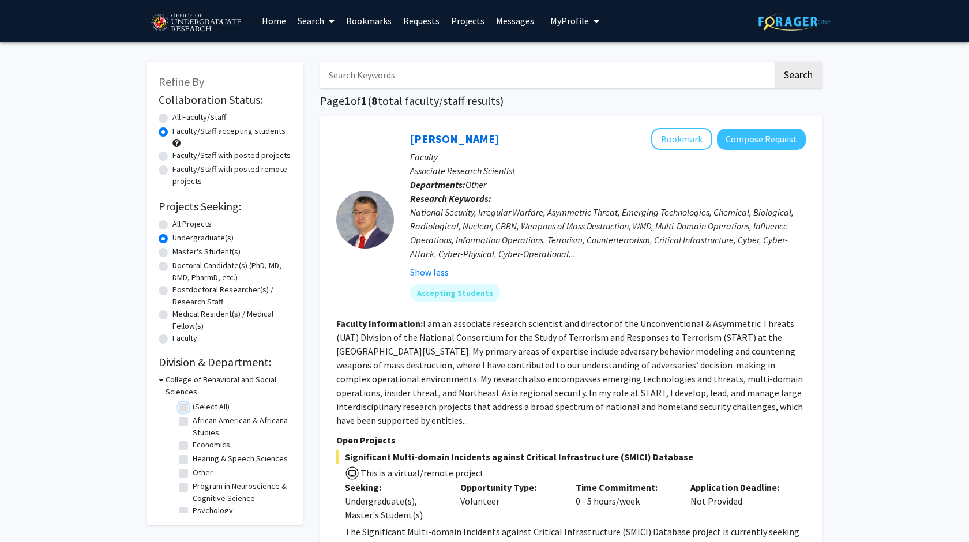
checkbox input "false"
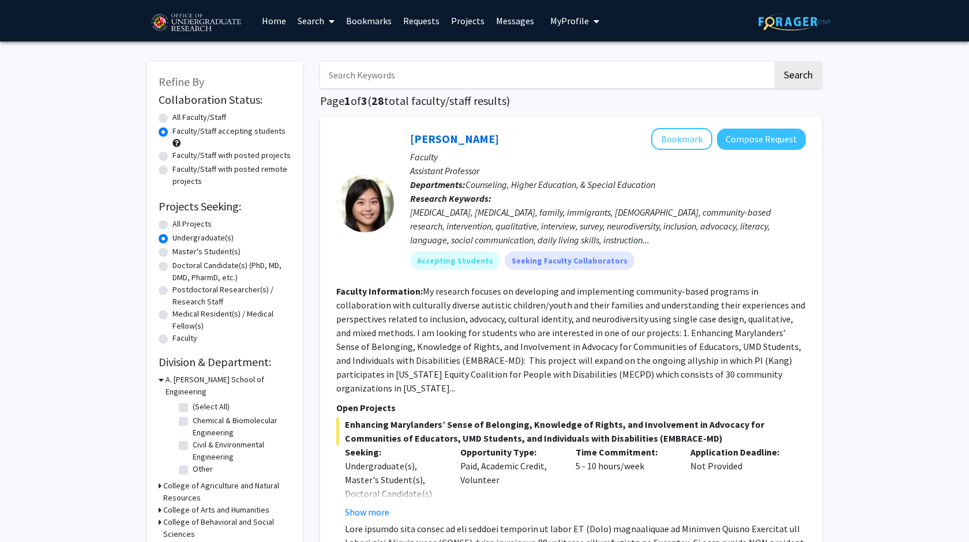
click at [190, 380] on h3 "A. [PERSON_NAME] School of Engineering" at bounding box center [229, 386] width 126 height 24
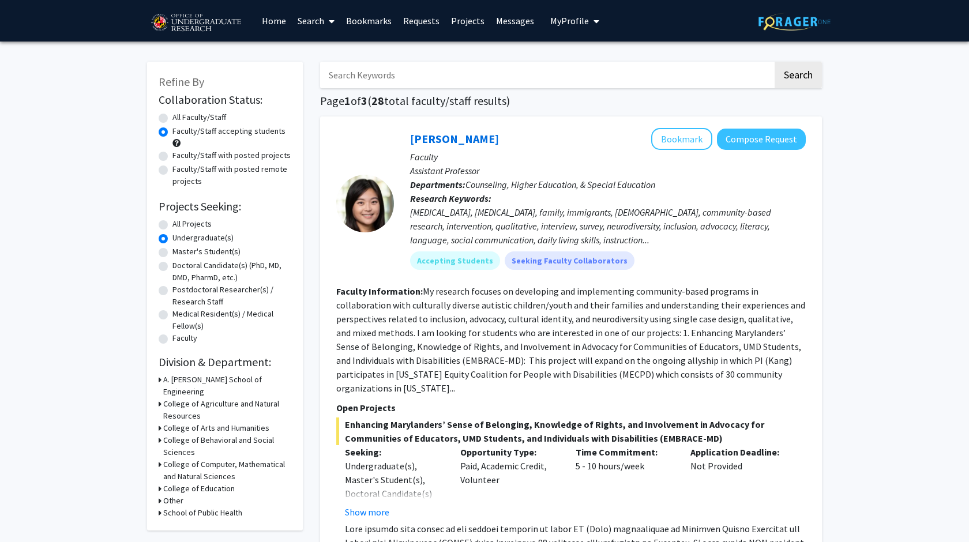
click at [439, 76] on input "Search Keywords" at bounding box center [546, 75] width 453 height 27
type input "policy"
click at [775, 62] on button "Search" at bounding box center [798, 75] width 47 height 27
radio input "true"
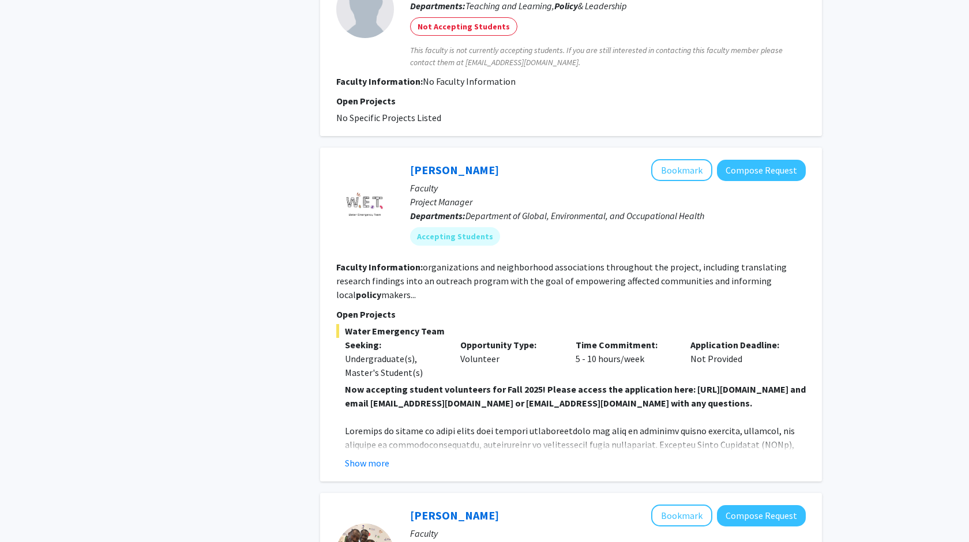
scroll to position [1778, 0]
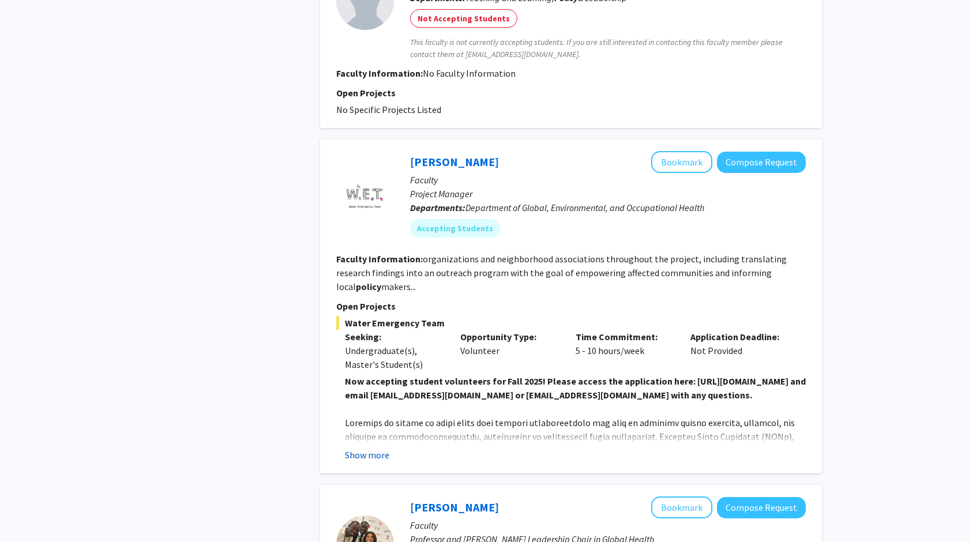
click at [374, 448] on button "Show more" at bounding box center [367, 455] width 44 height 14
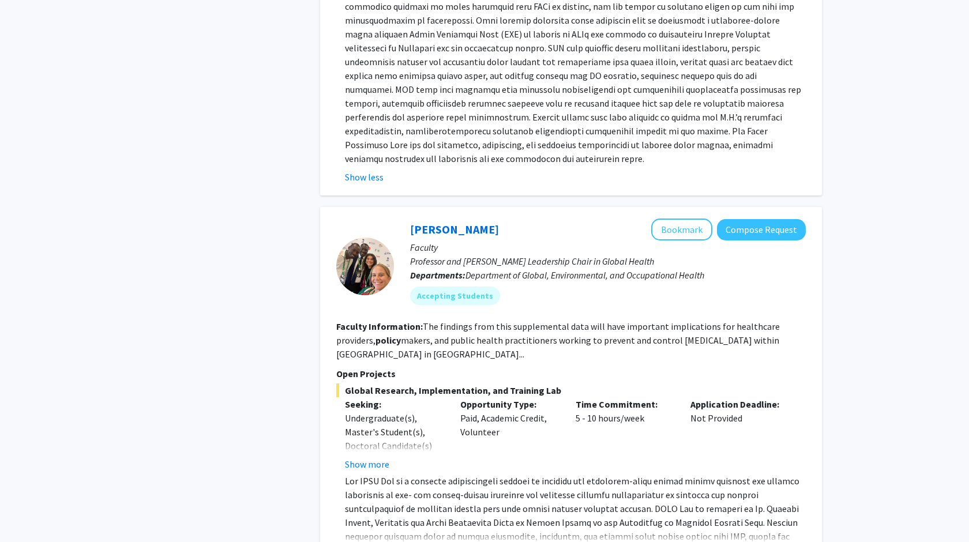
scroll to position [2386, 0]
